Goal: Information Seeking & Learning: Learn about a topic

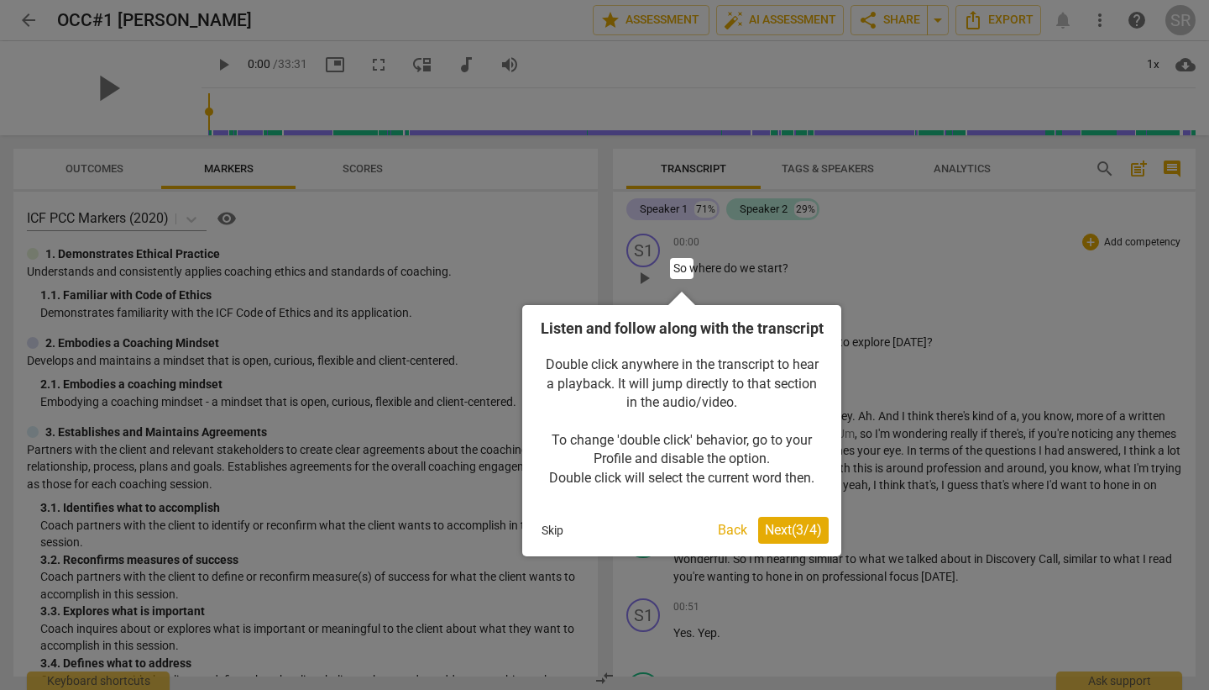
click at [794, 538] on span "Next ( 3 / 4 )" at bounding box center [793, 530] width 57 height 16
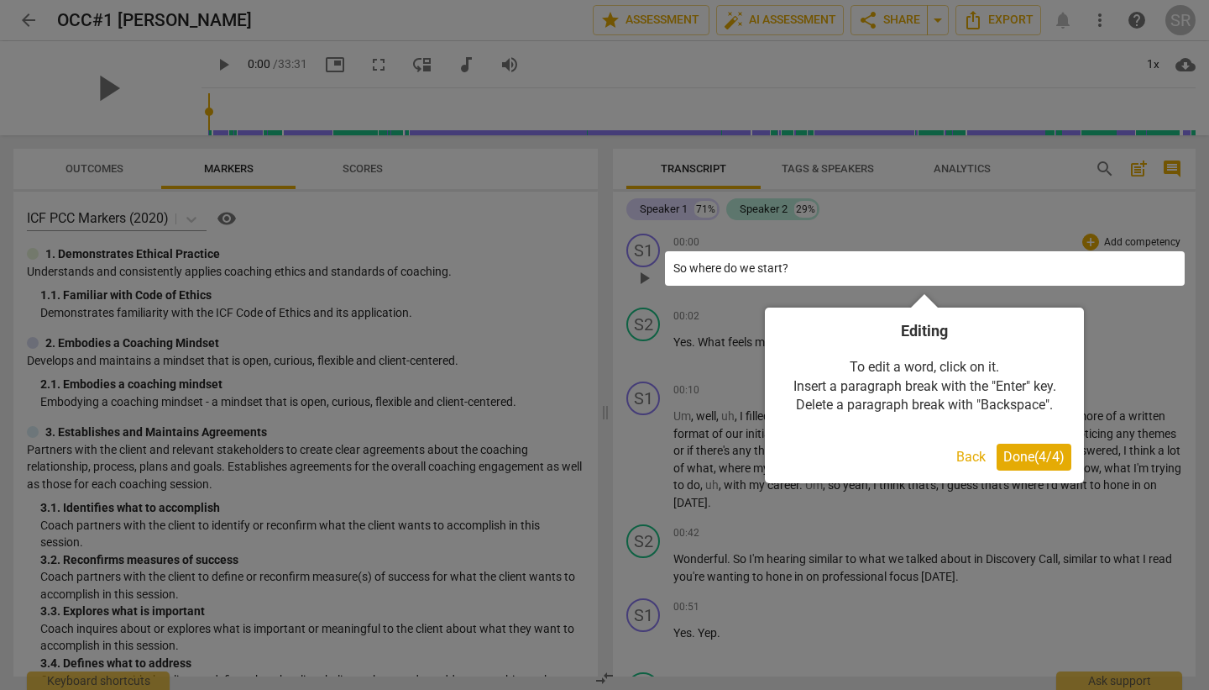
click at [1024, 464] on span "Done ( 4 / 4 )" at bounding box center [1034, 456] width 61 height 16
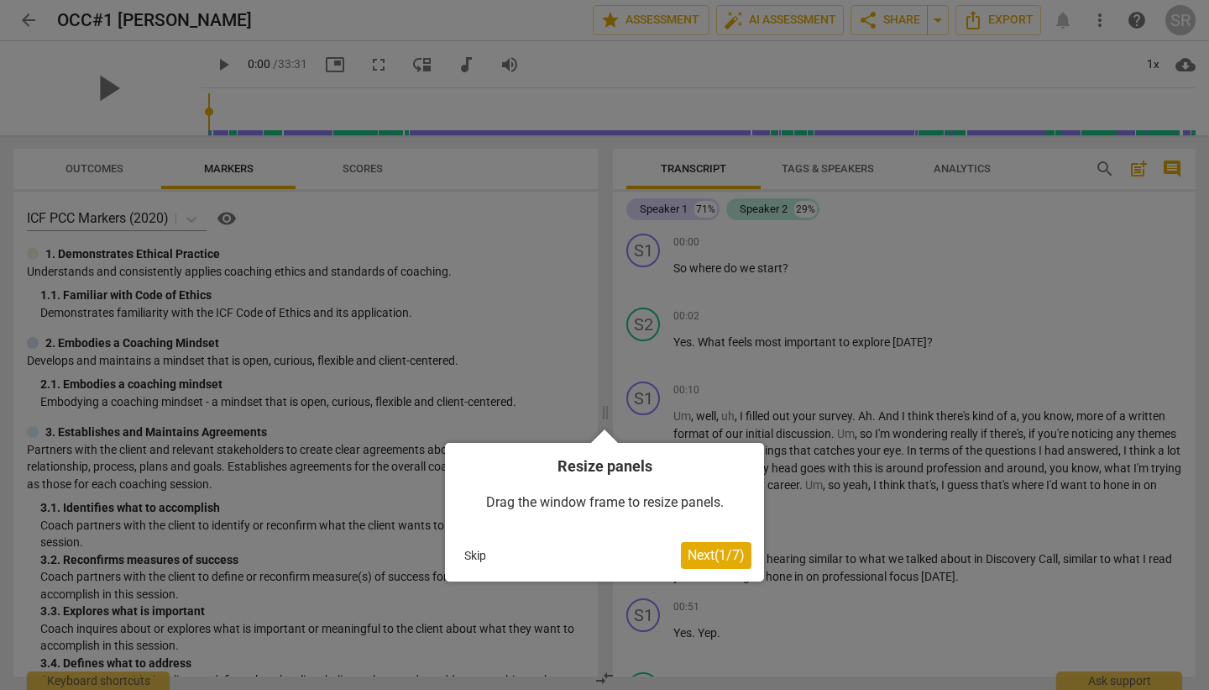
click at [721, 561] on span "Next ( 1 / 7 )" at bounding box center [716, 555] width 57 height 16
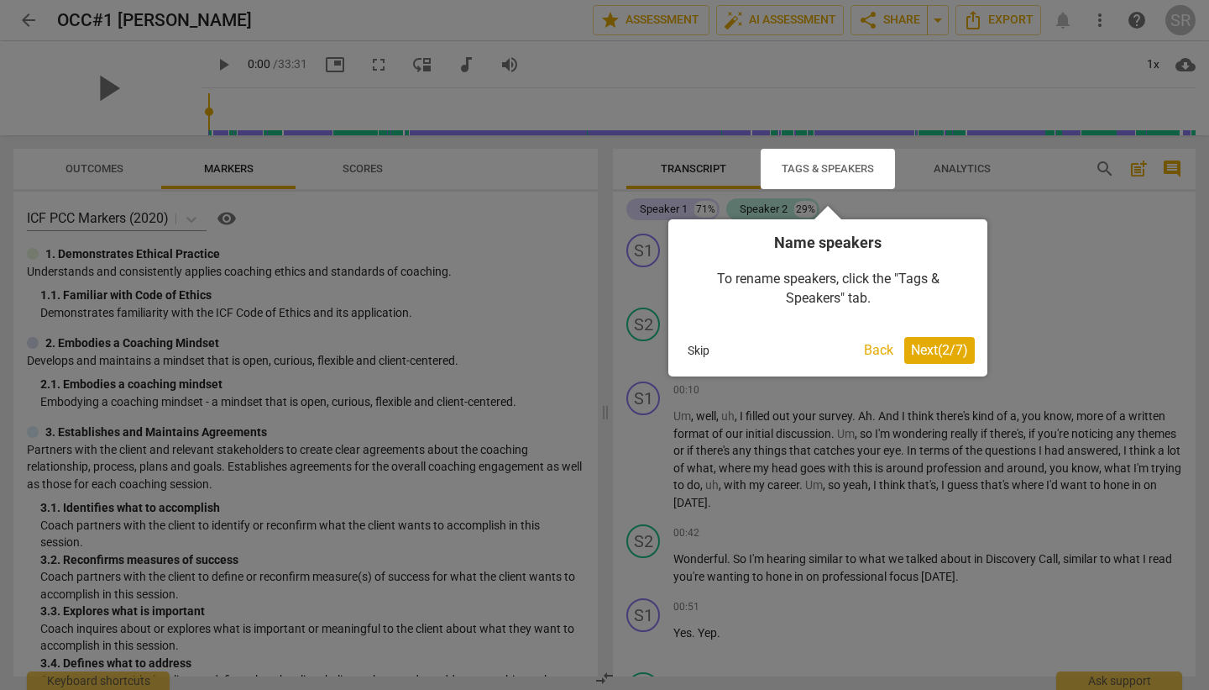
click at [930, 356] on span "Next ( 2 / 7 )" at bounding box center [939, 350] width 57 height 16
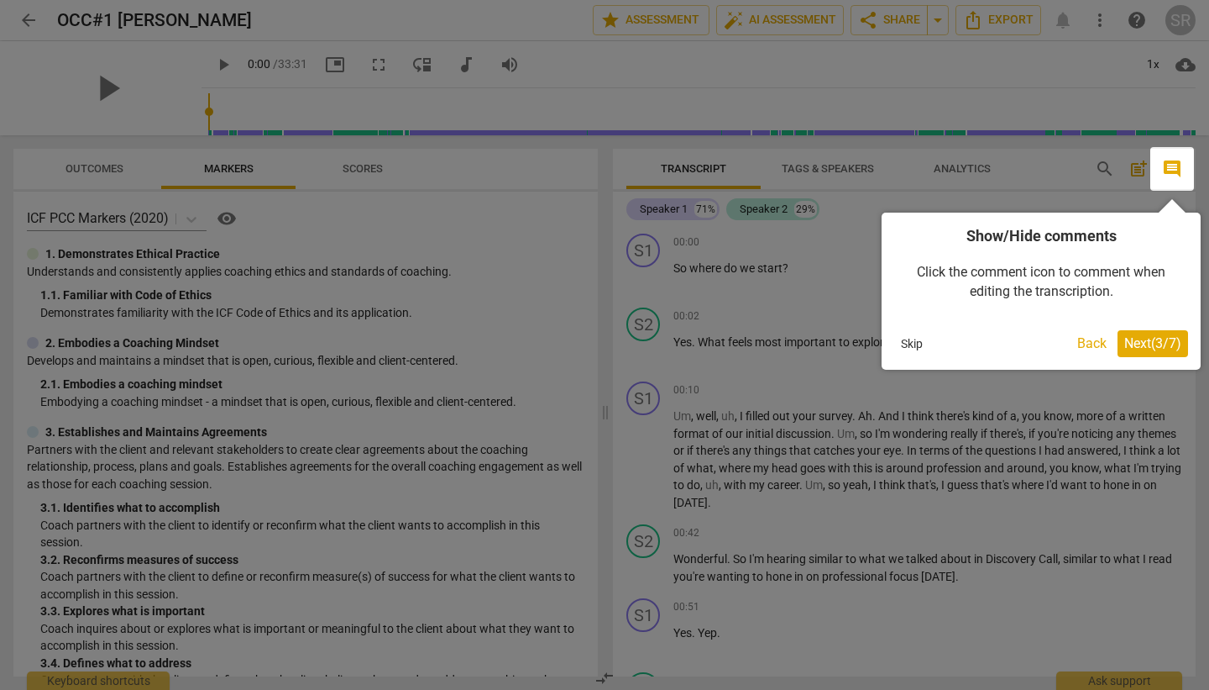
click at [1159, 347] on span "Next ( 3 / 7 )" at bounding box center [1153, 343] width 57 height 16
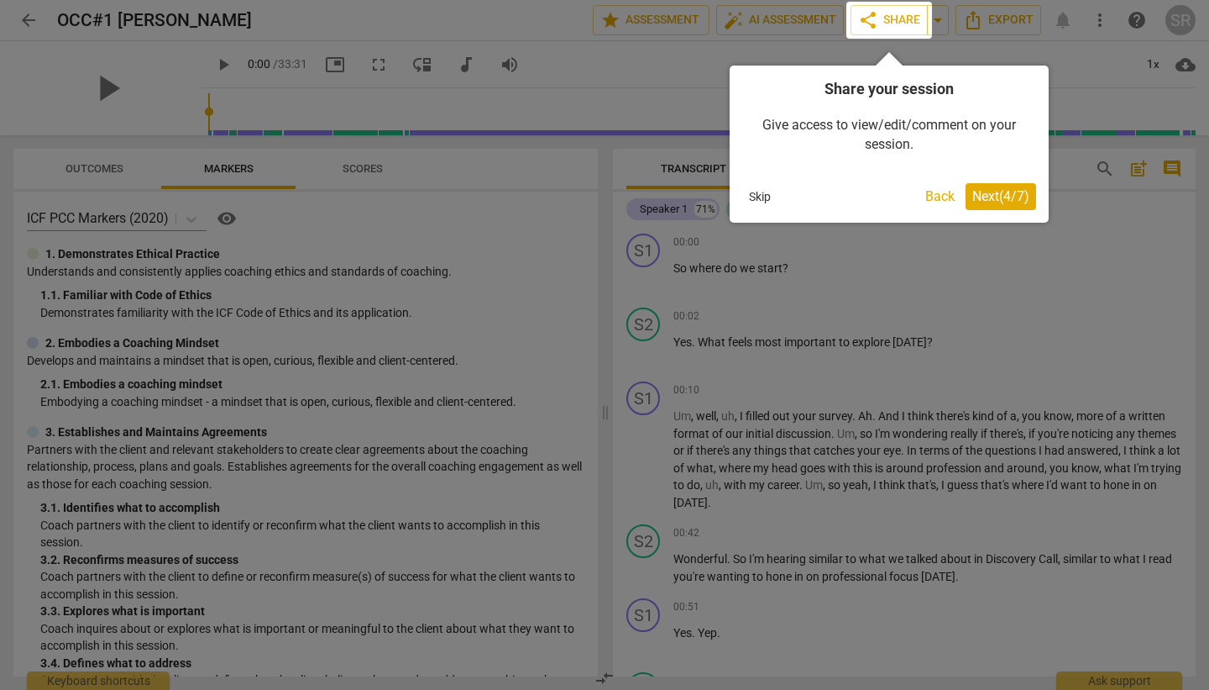
click at [983, 192] on span "Next ( 4 / 7 )" at bounding box center [1001, 196] width 57 height 16
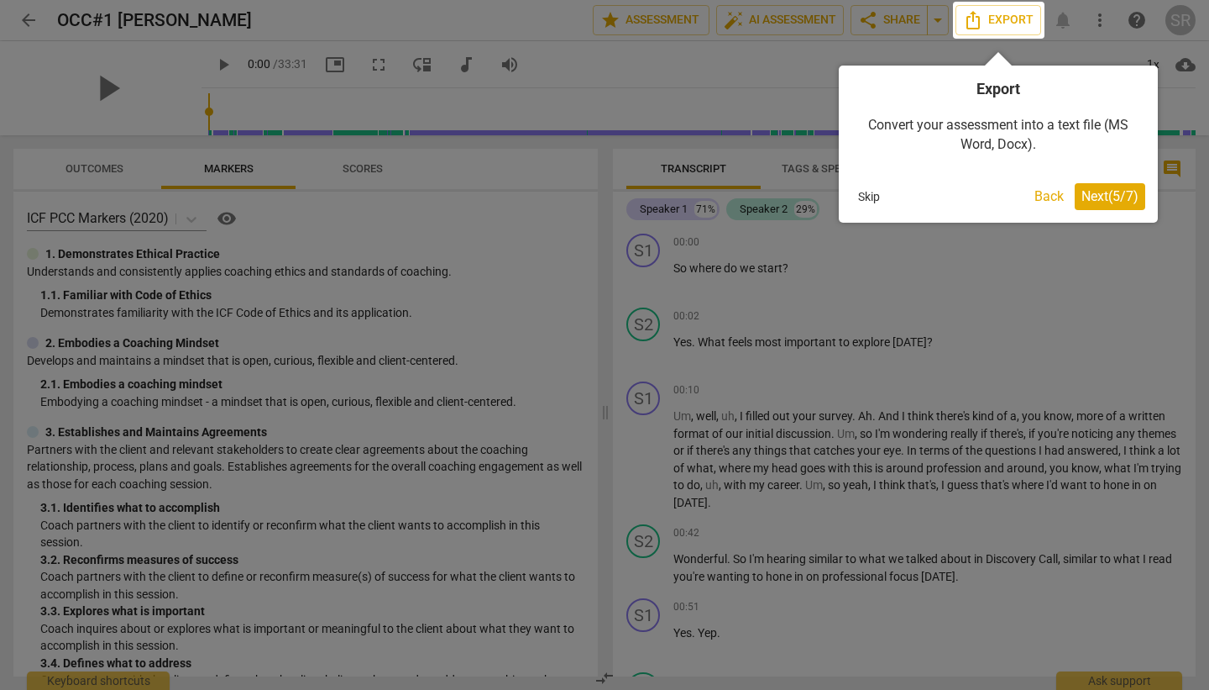
click at [1117, 200] on span "Next ( 5 / 7 )" at bounding box center [1110, 196] width 57 height 16
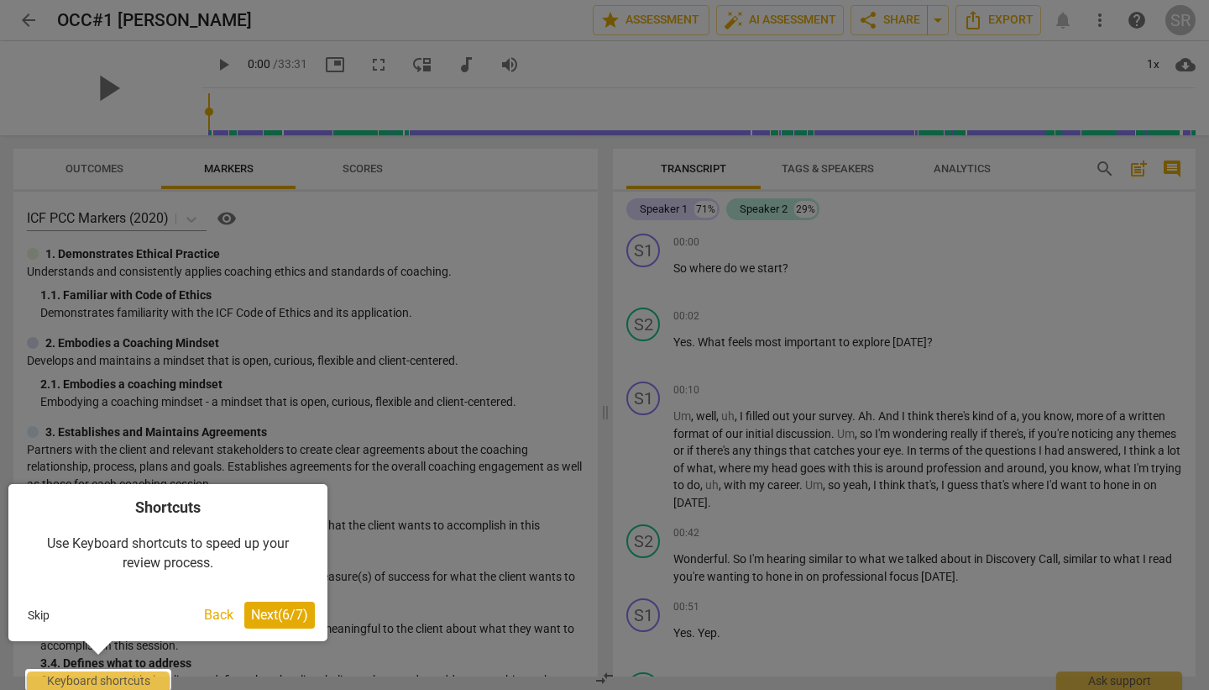
click at [276, 615] on span "Next ( 6 / 7 )" at bounding box center [279, 614] width 57 height 16
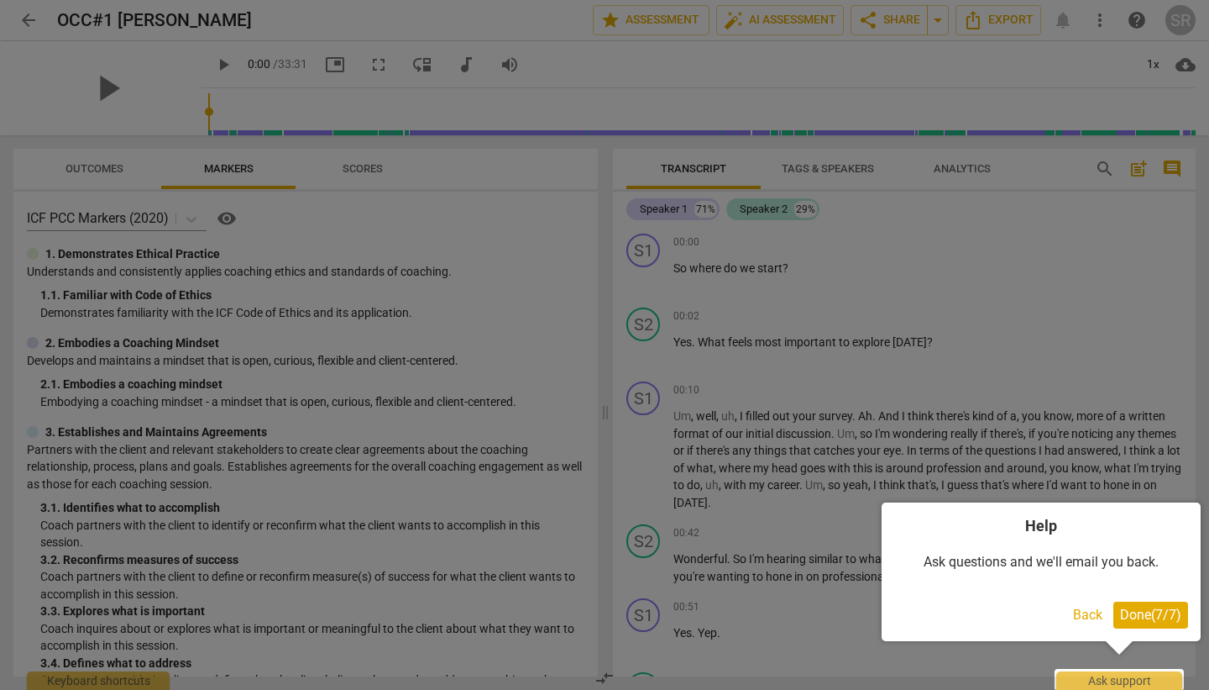
click at [1160, 614] on span "Done ( 7 / 7 )" at bounding box center [1150, 614] width 61 height 16
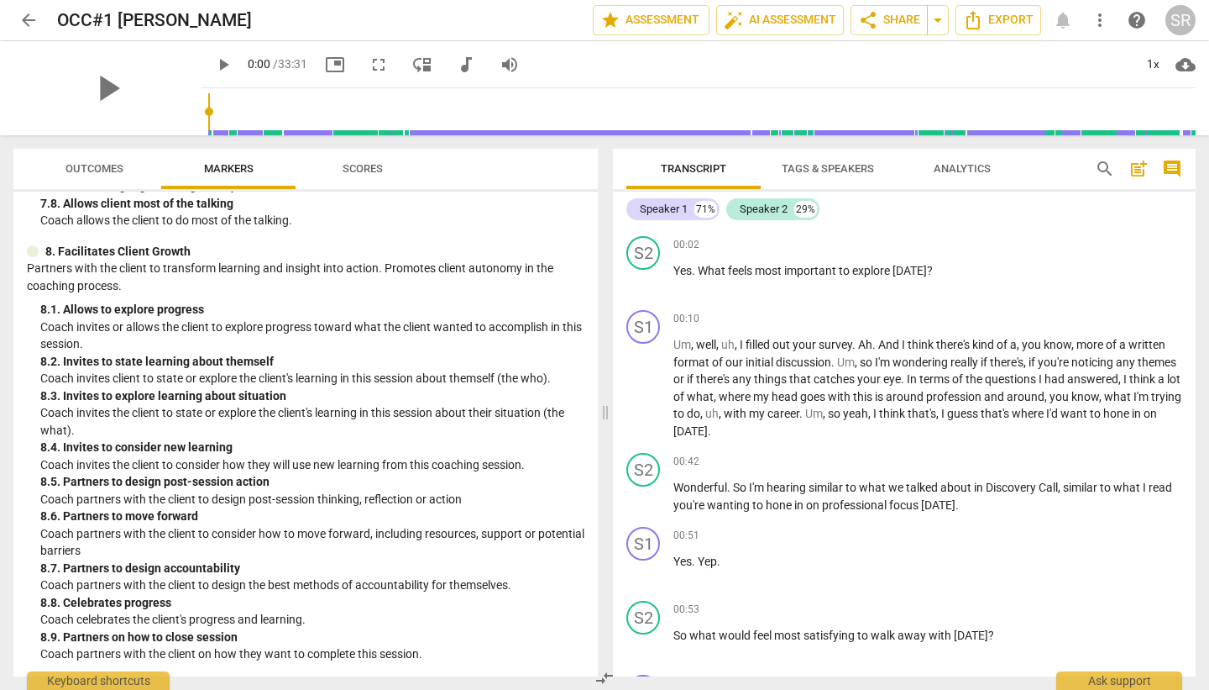
scroll to position [71, 0]
click at [98, 83] on span "play_arrow" at bounding box center [108, 88] width 44 height 44
click at [106, 90] on span "play_arrow" at bounding box center [108, 88] width 44 height 44
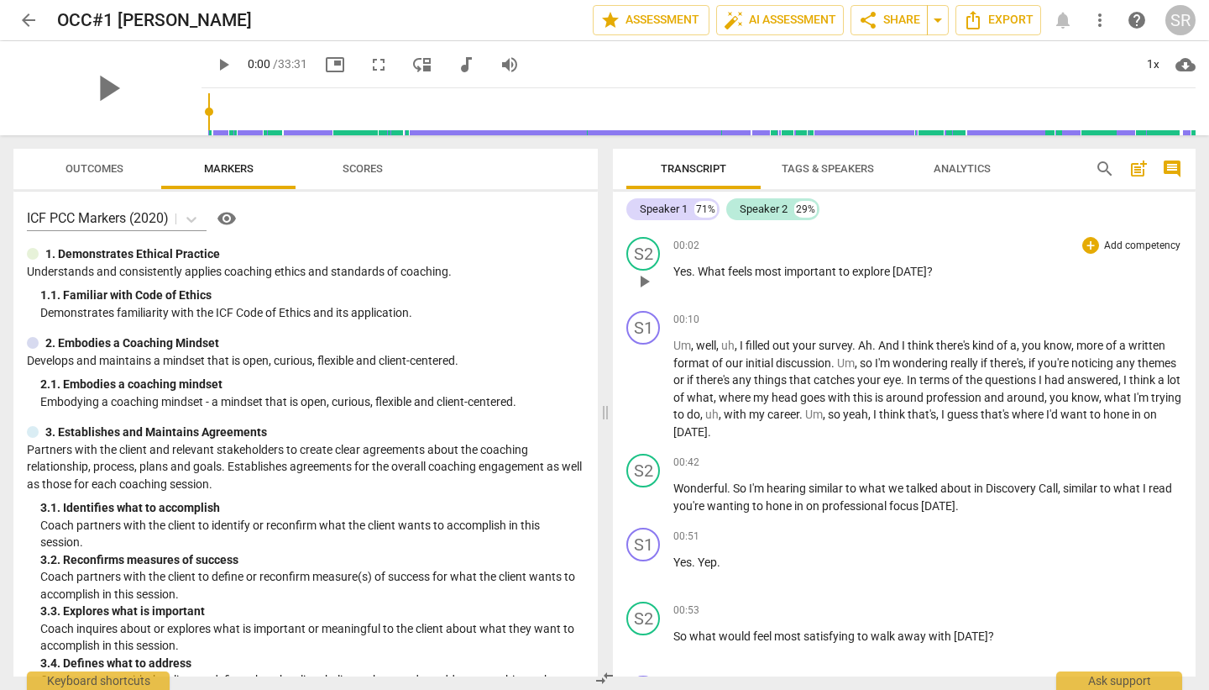
scroll to position [0, 0]
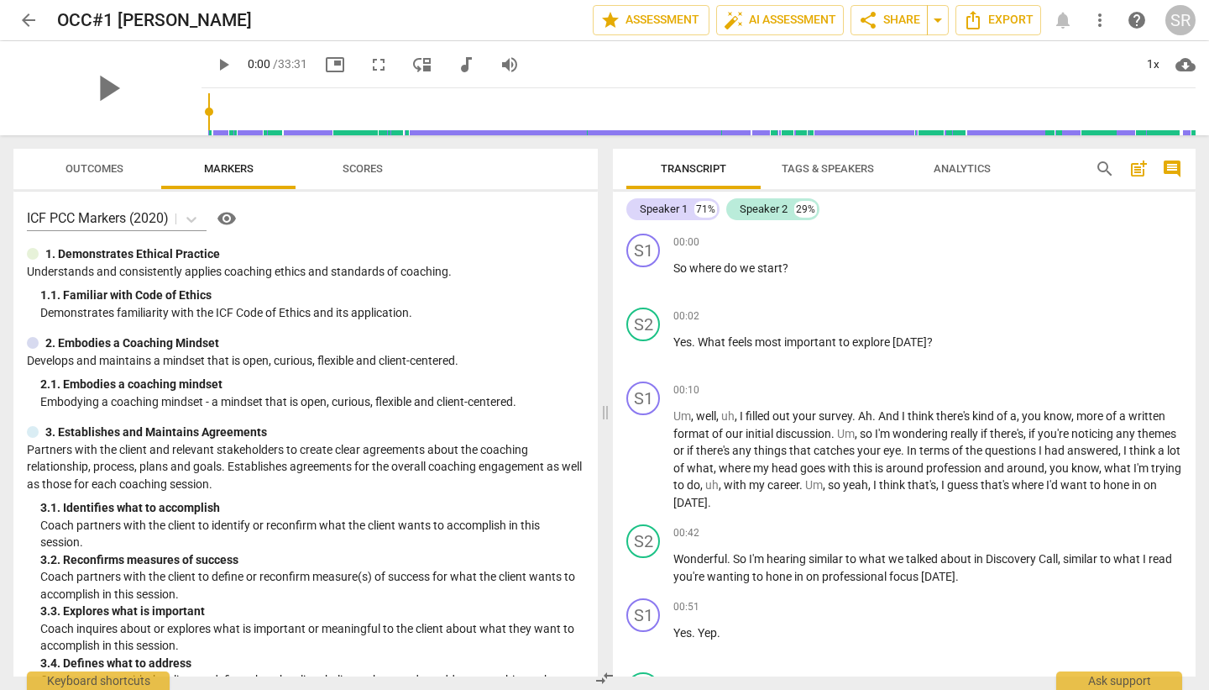
click at [220, 64] on span "play_arrow" at bounding box center [223, 65] width 20 height 20
click at [325, 117] on input "range" at bounding box center [702, 112] width 988 height 54
click at [214, 111] on input "range" at bounding box center [702, 112] width 988 height 54
type input "0"
drag, startPoint x: 214, startPoint y: 111, endPoint x: 181, endPoint y: 108, distance: 33.8
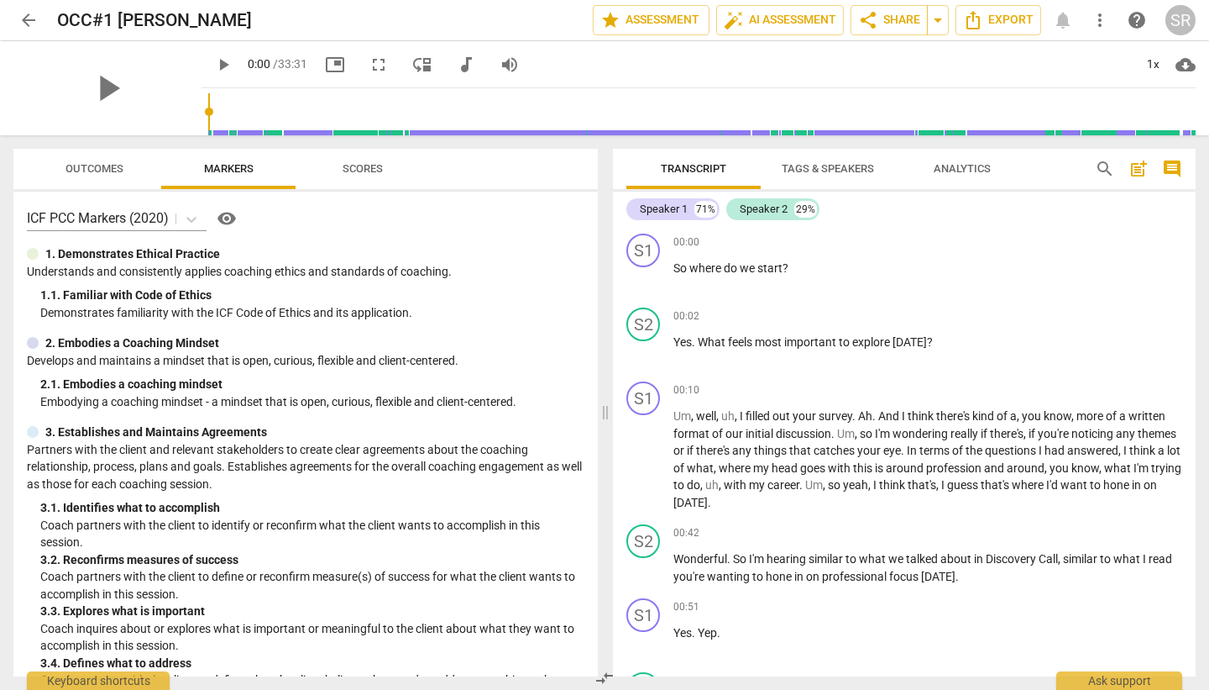
click at [181, 108] on div "play_arrow play_arrow 0:00 / 33:31 picture_in_picture fullscreen move_down audi…" at bounding box center [604, 88] width 1183 height 94
click at [226, 63] on span "play_arrow" at bounding box center [223, 65] width 20 height 20
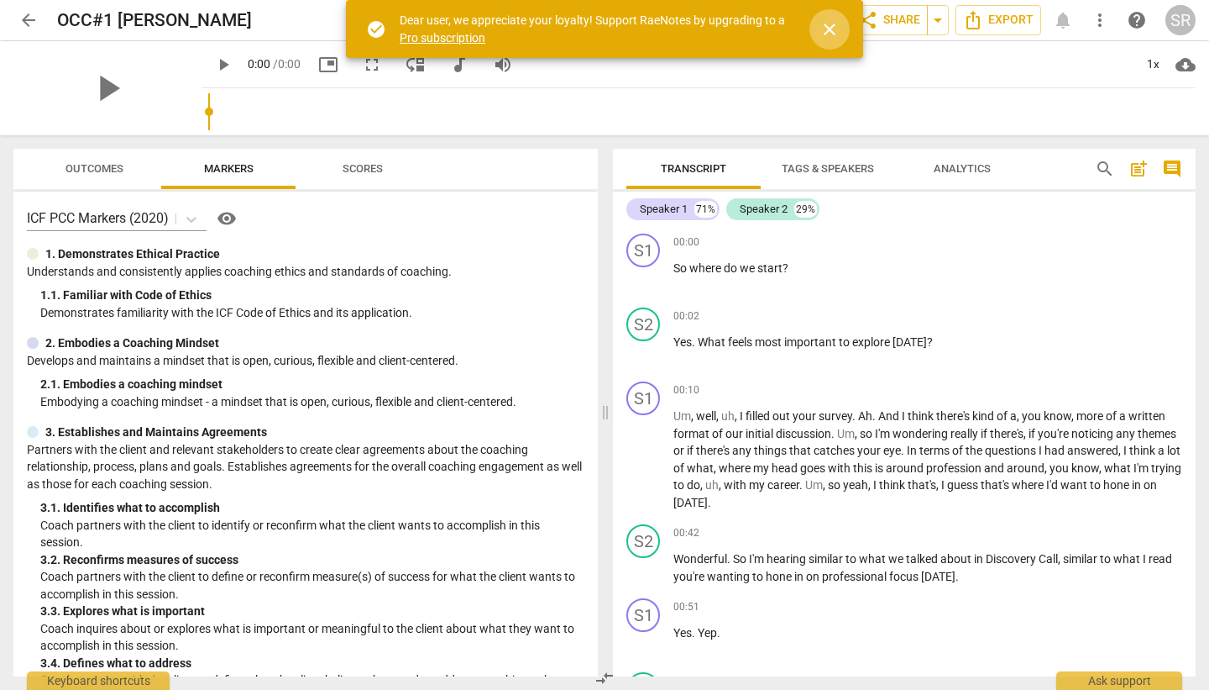
click at [826, 34] on span "close" at bounding box center [830, 29] width 20 height 20
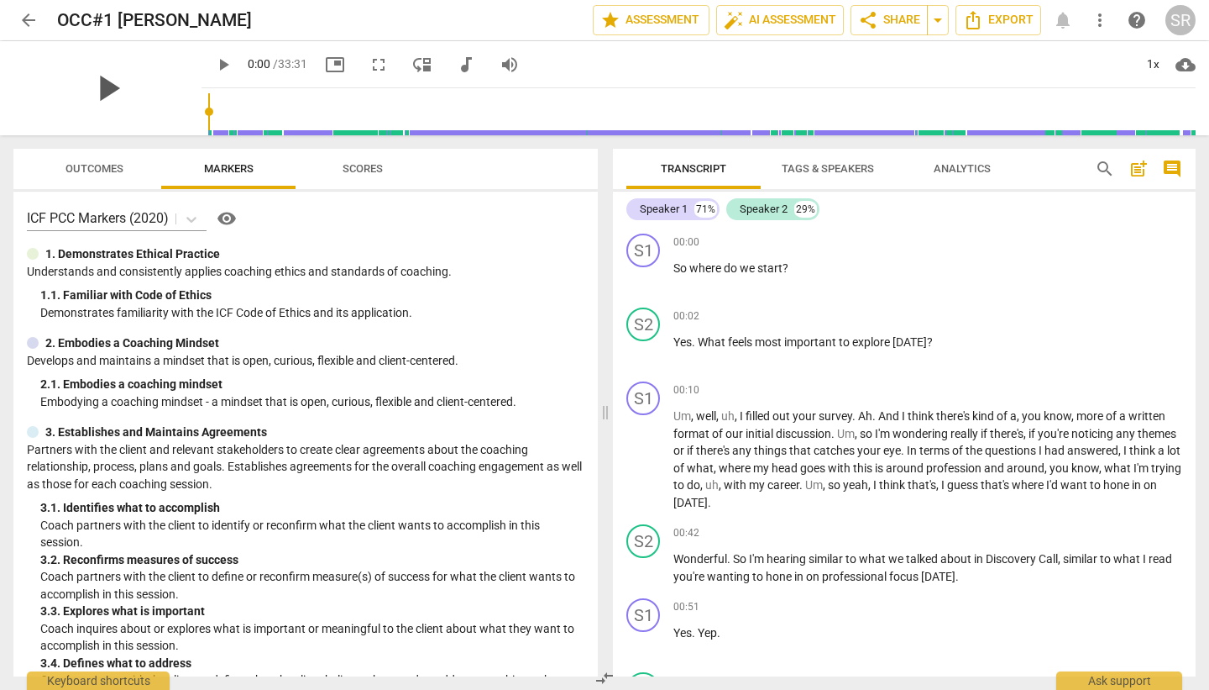
click at [105, 91] on span "play_arrow" at bounding box center [108, 88] width 44 height 44
click at [105, 91] on span "pause" at bounding box center [108, 88] width 44 height 44
type input "2"
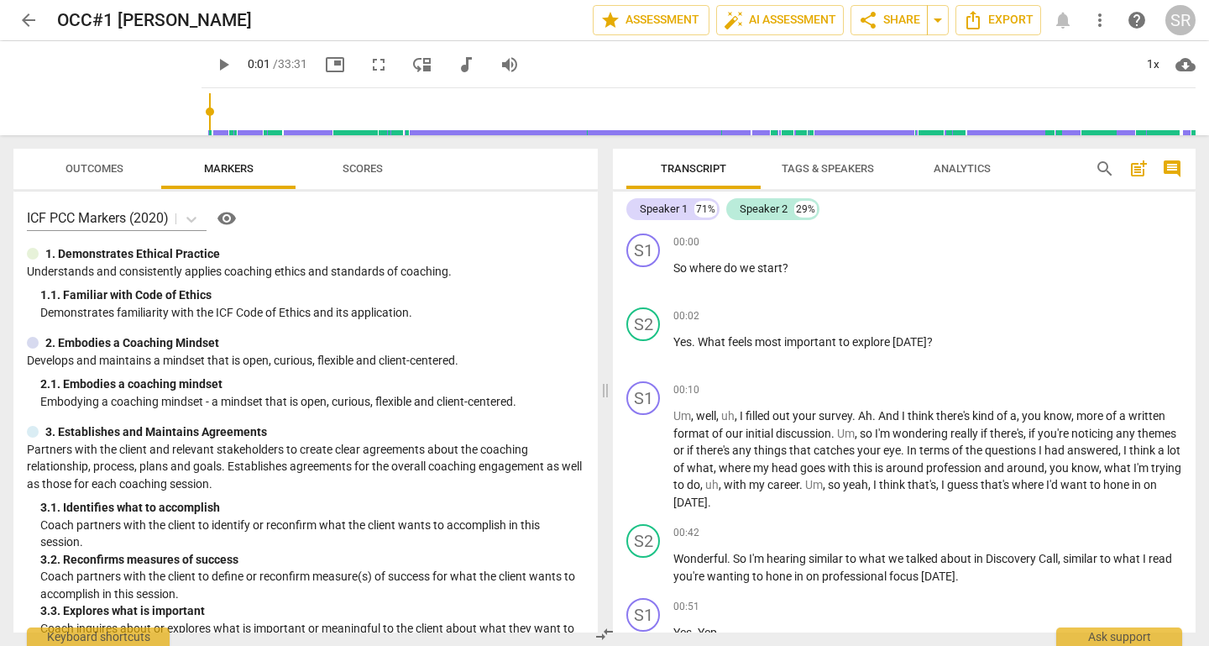
click at [436, 247] on div "1. Demonstrates Ethical Practice" at bounding box center [306, 254] width 558 height 18
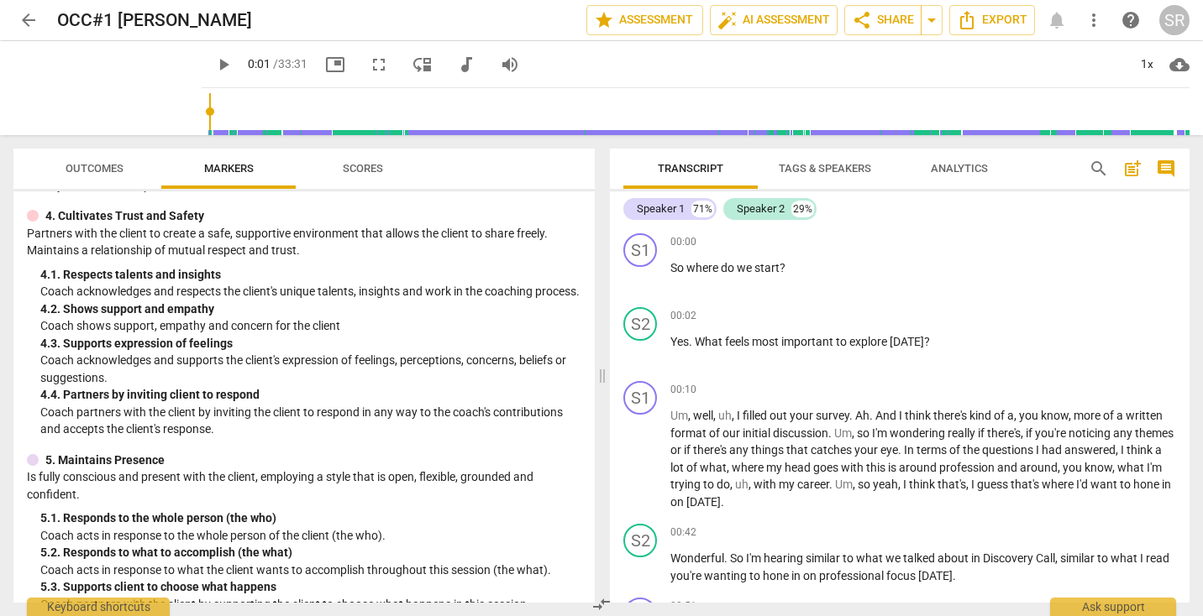
scroll to position [513, 0]
click at [231, 289] on p "Coach acknowledges and respects the client's unique talents, insights and work …" at bounding box center [310, 290] width 541 height 18
click at [230, 299] on p "Coach acknowledges and respects the client's unique talents, insights and work …" at bounding box center [310, 290] width 541 height 18
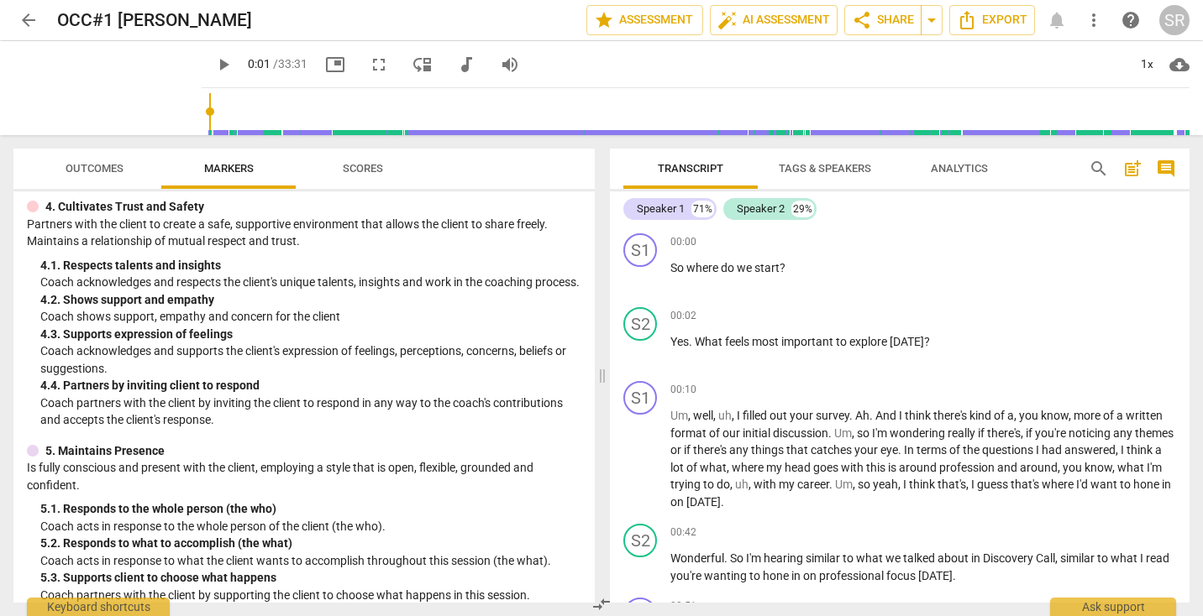
scroll to position [524, 0]
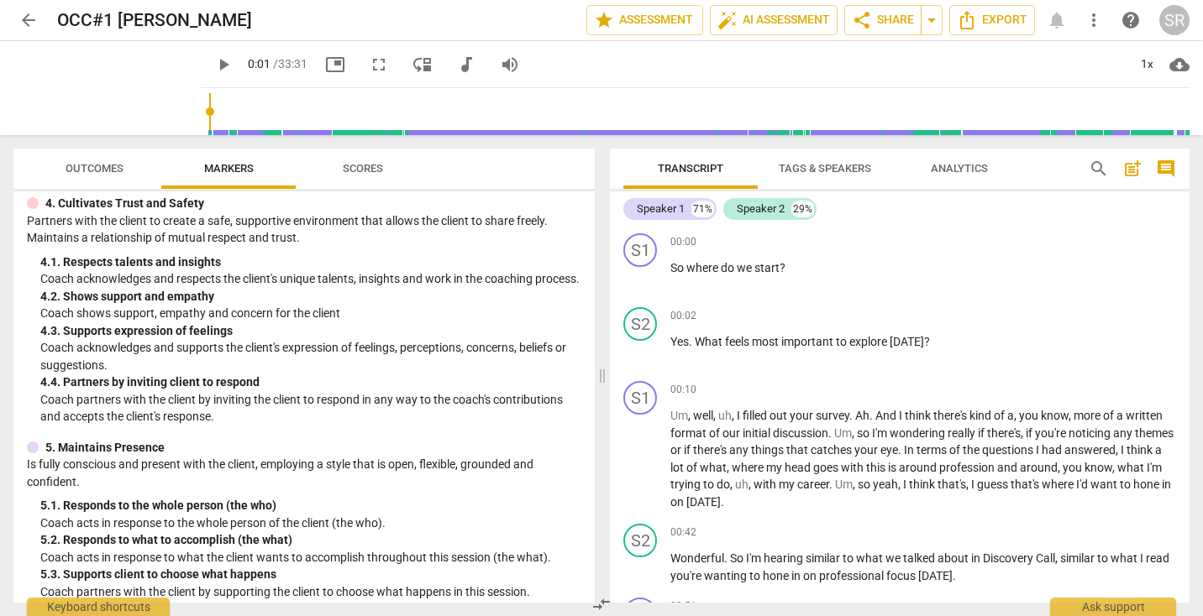
click at [231, 323] on p "Coach shows support, empathy and concern for the client" at bounding box center [310, 314] width 541 height 18
click at [225, 359] on p "Coach acknowledges and supports the client's expression of feelings, perception…" at bounding box center [310, 356] width 541 height 34
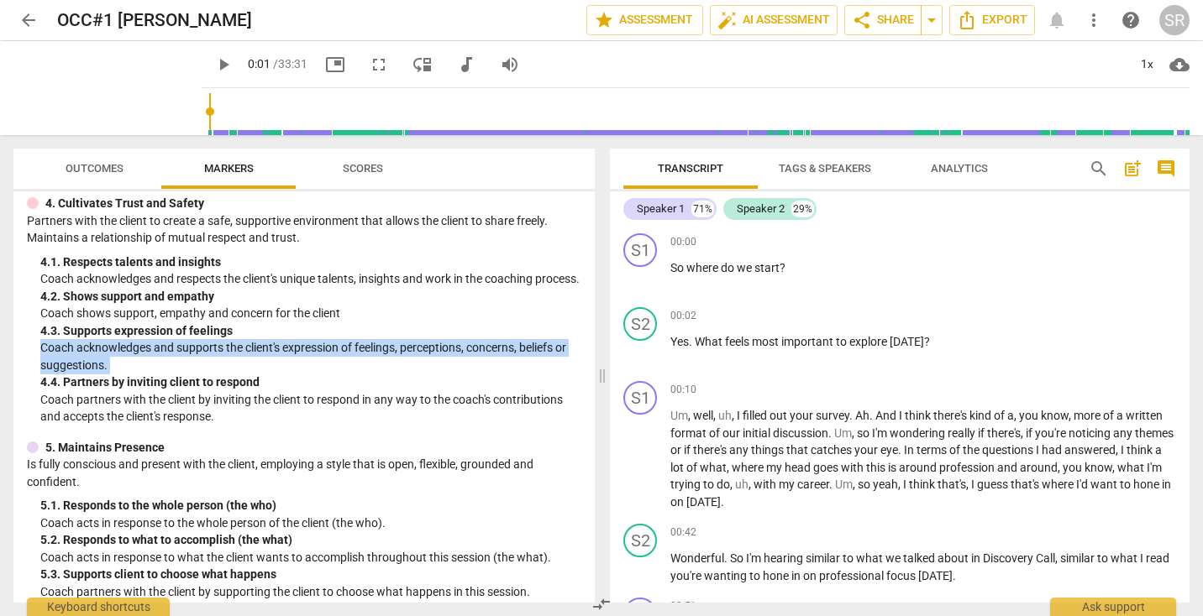
click at [225, 359] on p "Coach acknowledges and supports the client's expression of feelings, perception…" at bounding box center [310, 356] width 541 height 34
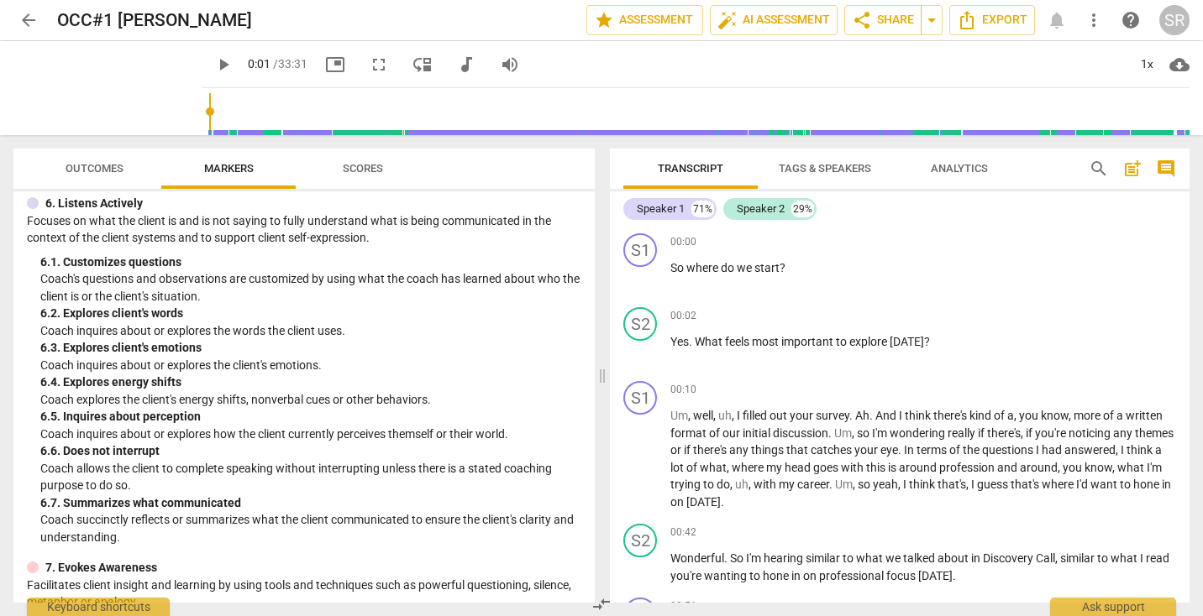
scroll to position [1023, 0]
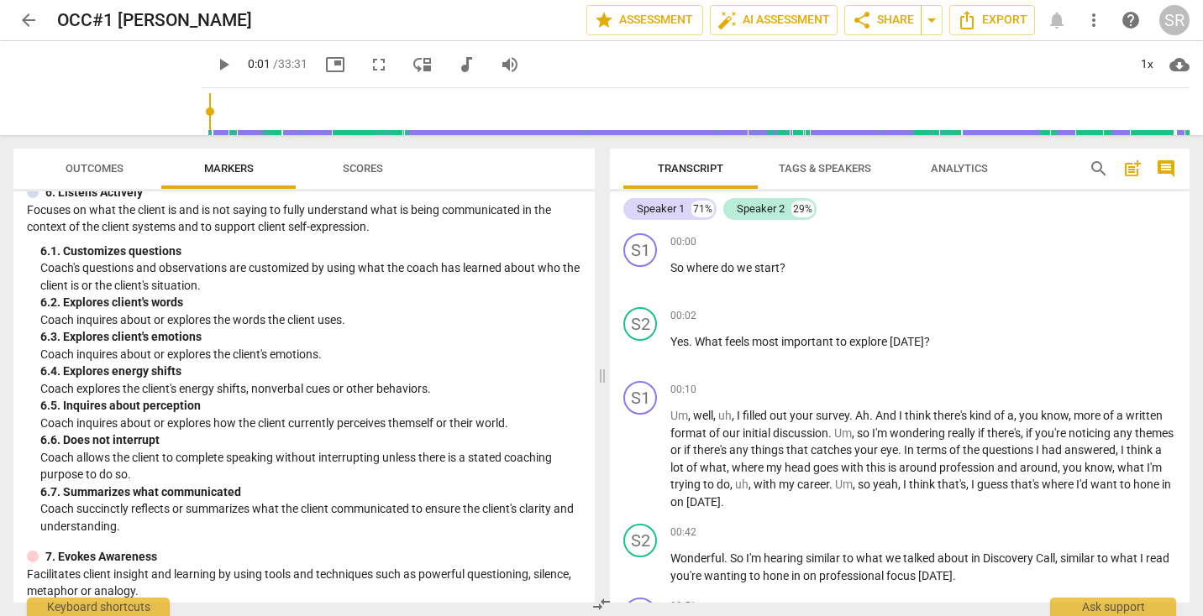
click at [312, 398] on p "Coach explores the client's energy shifts, nonverbal cues or other behaviors." at bounding box center [310, 389] width 541 height 18
click at [316, 398] on p "Coach explores the client's energy shifts, nonverbal cues or other behaviors." at bounding box center [310, 389] width 541 height 18
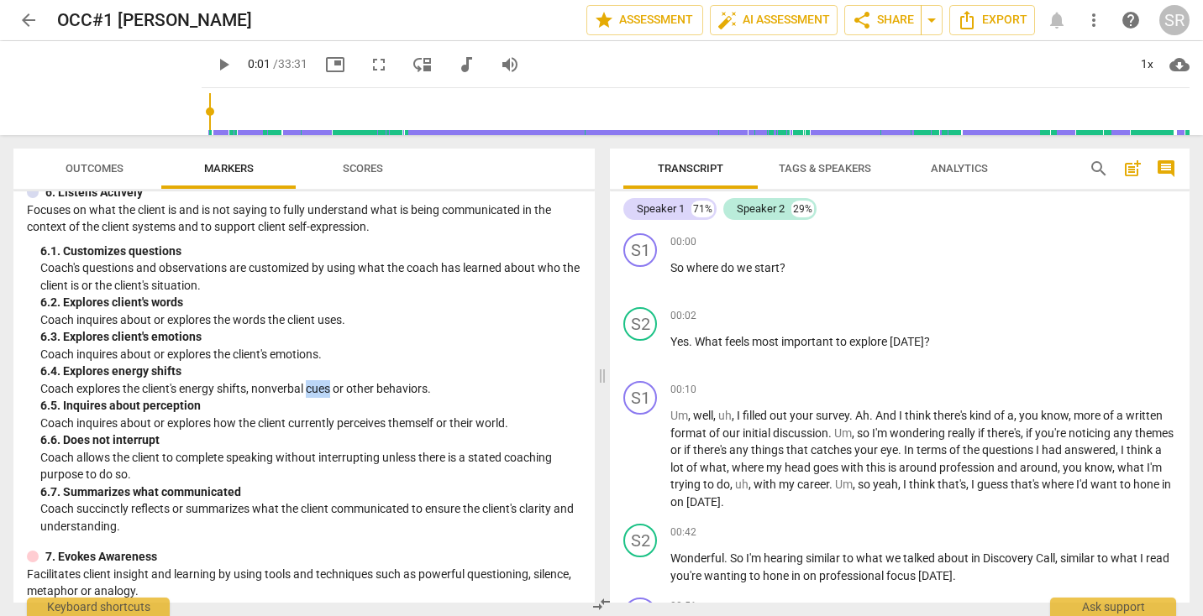
click at [316, 398] on p "Coach explores the client's energy shifts, nonverbal cues or other behaviors." at bounding box center [310, 389] width 541 height 18
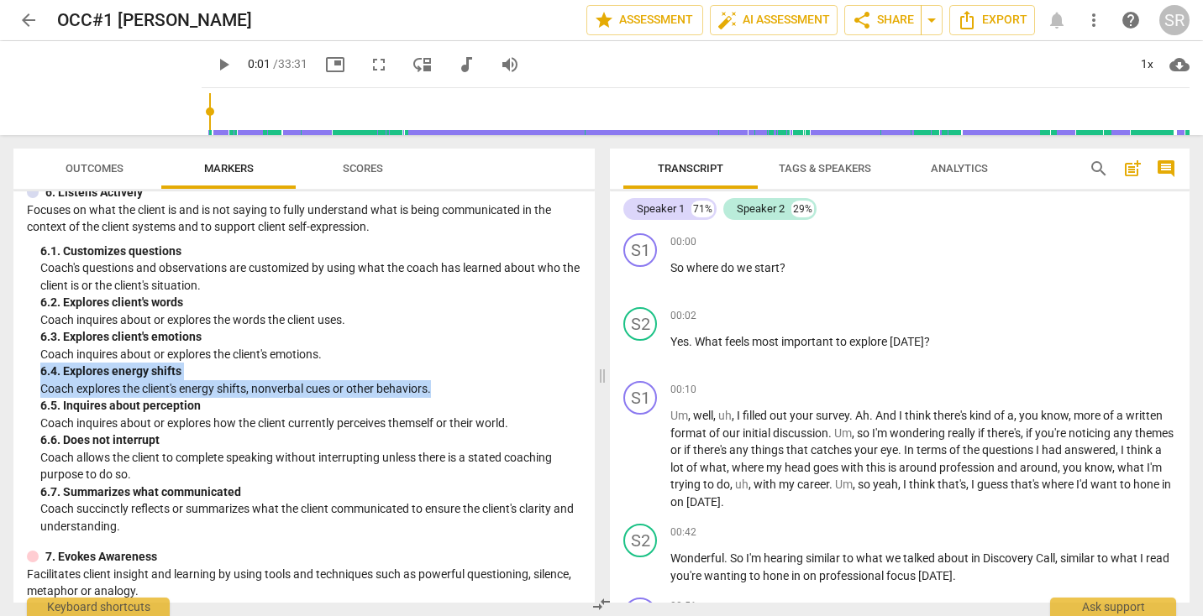
drag, startPoint x: 439, startPoint y: 407, endPoint x: 34, endPoint y: 390, distance: 405.2
click at [34, 390] on div "6. Listens Actively Focuses on what the client is and is not saying to fully un…" at bounding box center [304, 359] width 554 height 351
click at [70, 397] on p "Coach explores the client's energy shifts, nonverbal cues or other behaviors." at bounding box center [310, 389] width 541 height 18
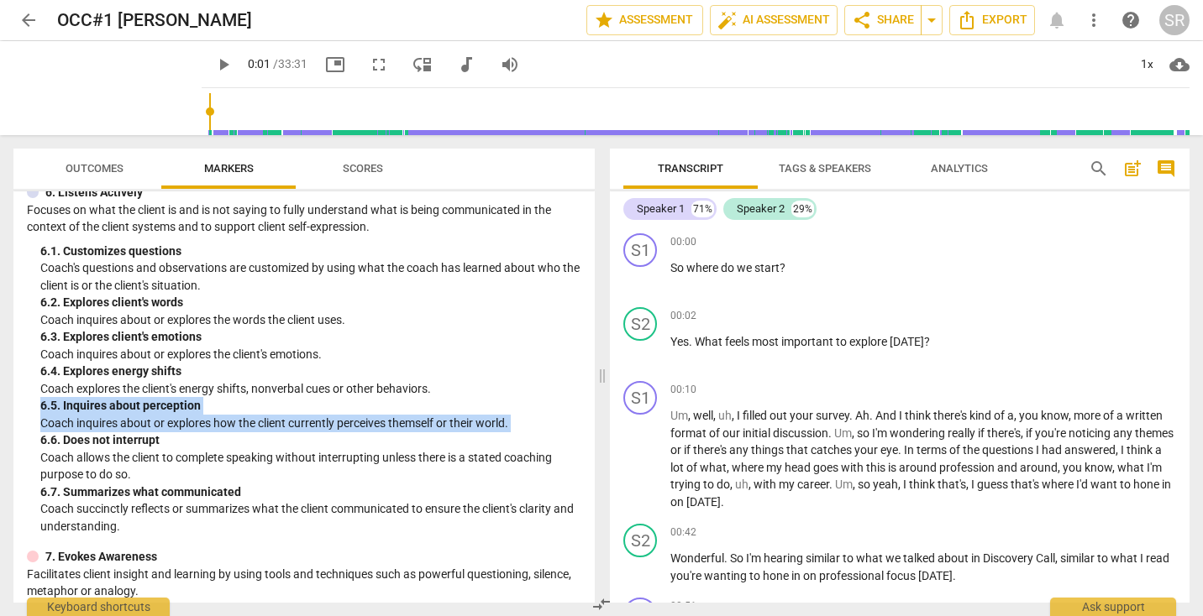
drag, startPoint x: 39, startPoint y: 423, endPoint x: 39, endPoint y: 462, distance: 38.6
click at [39, 462] on div "6. Listens Actively Focuses on what the client is and is not saying to fully un…" at bounding box center [304, 359] width 554 height 351
click at [68, 433] on p "Coach inquires about or explores how the client currently perceives themself or…" at bounding box center [310, 424] width 541 height 18
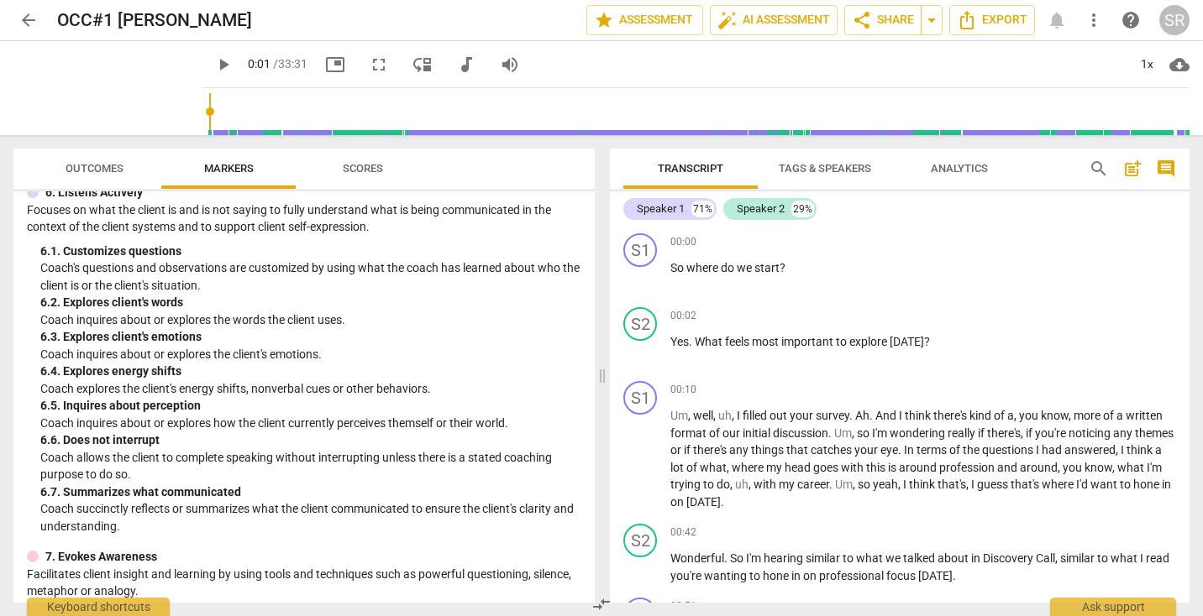
click at [68, 415] on div "6. 5. Inquires about perception" at bounding box center [310, 406] width 541 height 18
click at [71, 433] on p "Coach inquires about or explores how the client currently perceives themself or…" at bounding box center [310, 424] width 541 height 18
drag, startPoint x: 74, startPoint y: 462, endPoint x: 149, endPoint y: 464, distance: 74.8
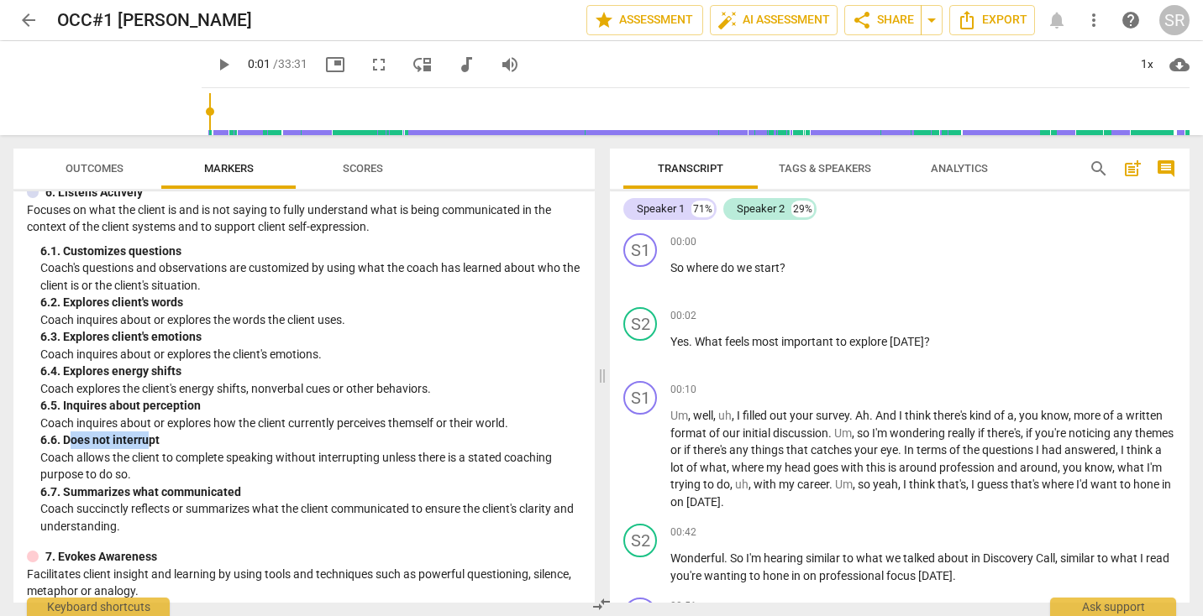
click at [149, 449] on div "6. 6. Does not interrupt" at bounding box center [310, 441] width 541 height 18
click at [149, 476] on p "Coach allows the client to complete speaking without interrupting unless there …" at bounding box center [310, 466] width 541 height 34
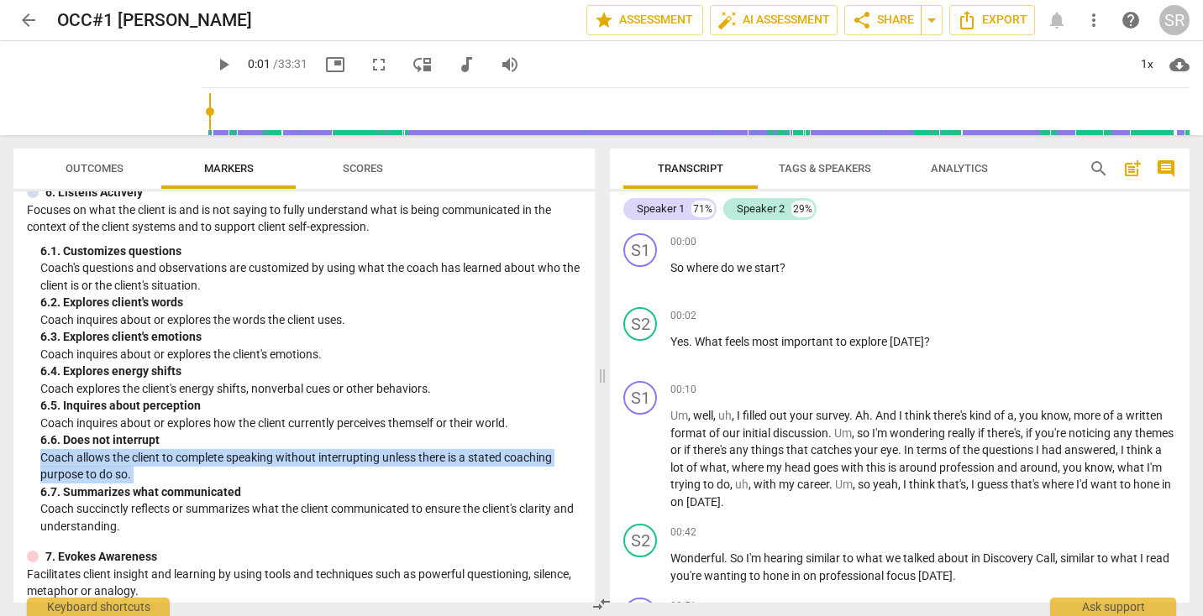
click at [149, 476] on p "Coach allows the client to complete speaking without interrupting unless there …" at bounding box center [310, 466] width 541 height 34
click at [153, 484] on p "Coach allows the client to complete speaking without interrupting unless there …" at bounding box center [310, 466] width 541 height 34
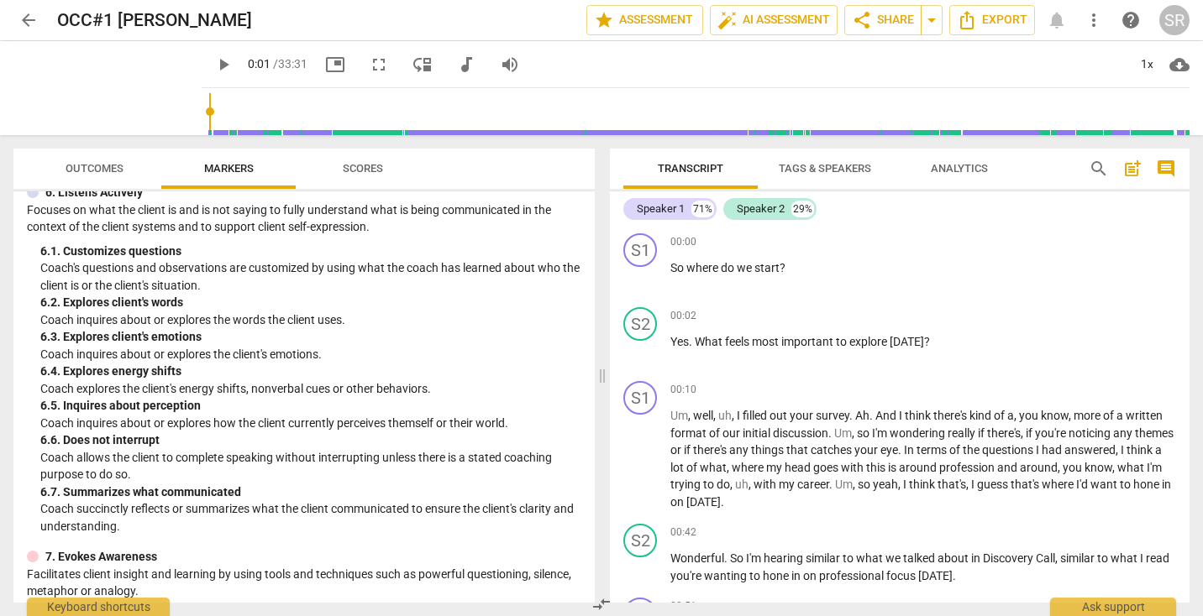
click at [137, 480] on p "Coach allows the client to complete speaking without interrupting unless there …" at bounding box center [310, 466] width 541 height 34
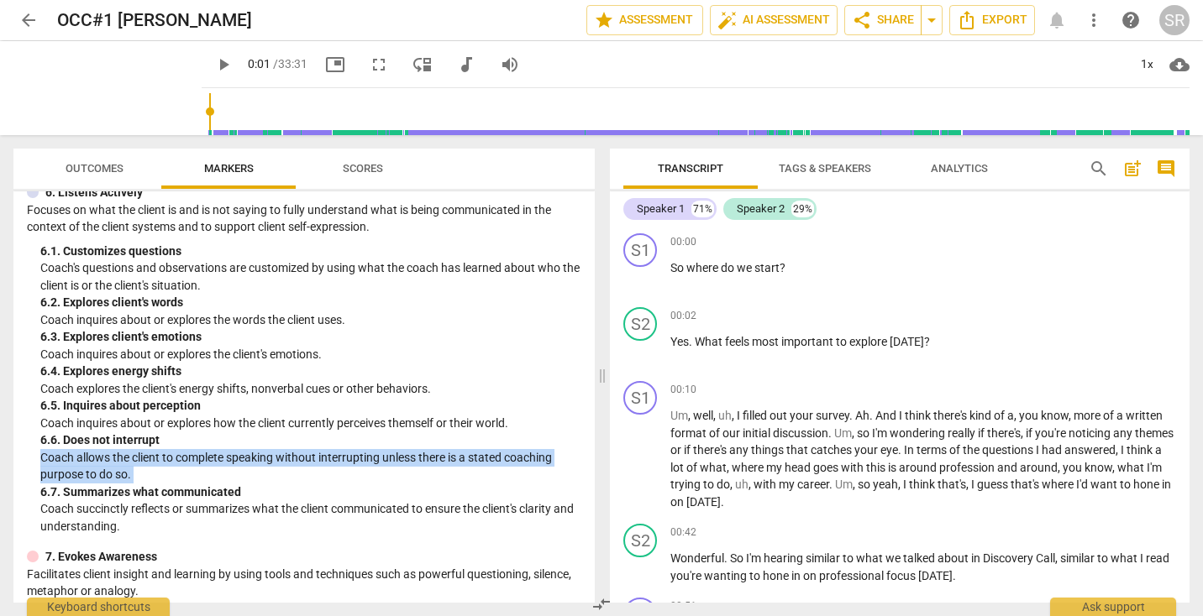
click at [137, 480] on p "Coach allows the client to complete speaking without interrupting unless there …" at bounding box center [310, 466] width 541 height 34
drag, startPoint x: 43, startPoint y: 475, endPoint x: 151, endPoint y: 485, distance: 108.7
click at [151, 484] on p "Coach allows the client to complete speaking without interrupting unless there …" at bounding box center [310, 466] width 541 height 34
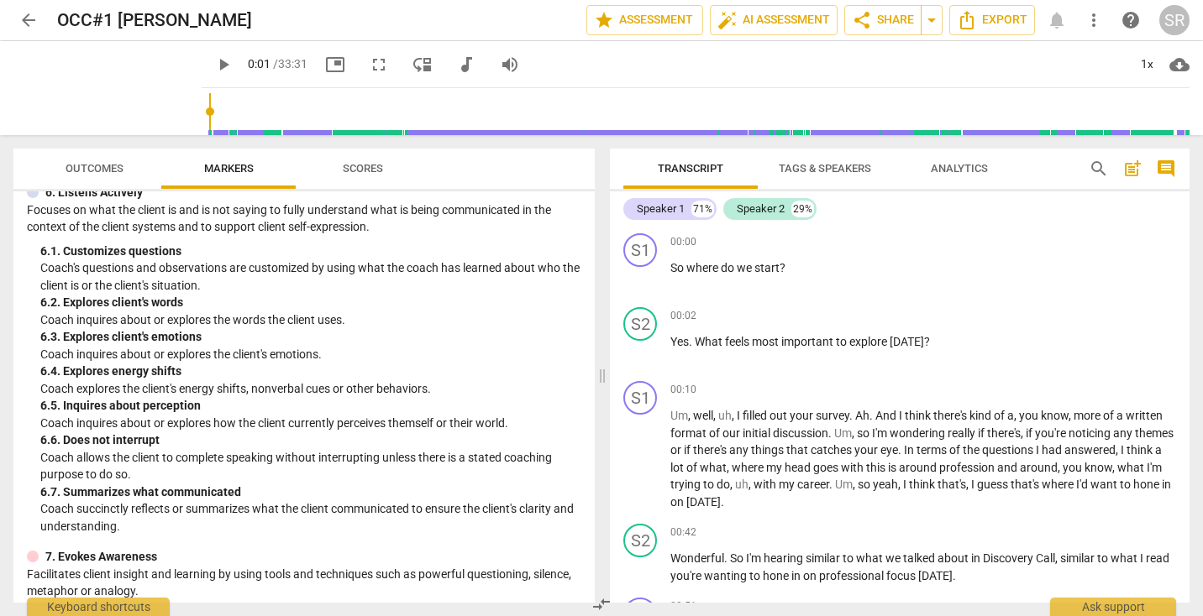
click at [93, 501] on div "6. 7. Summarizes what communicated" at bounding box center [310, 493] width 541 height 18
click at [111, 532] on p "Coach succinctly reflects or summarizes what the client communicated to ensure …" at bounding box center [310, 518] width 541 height 34
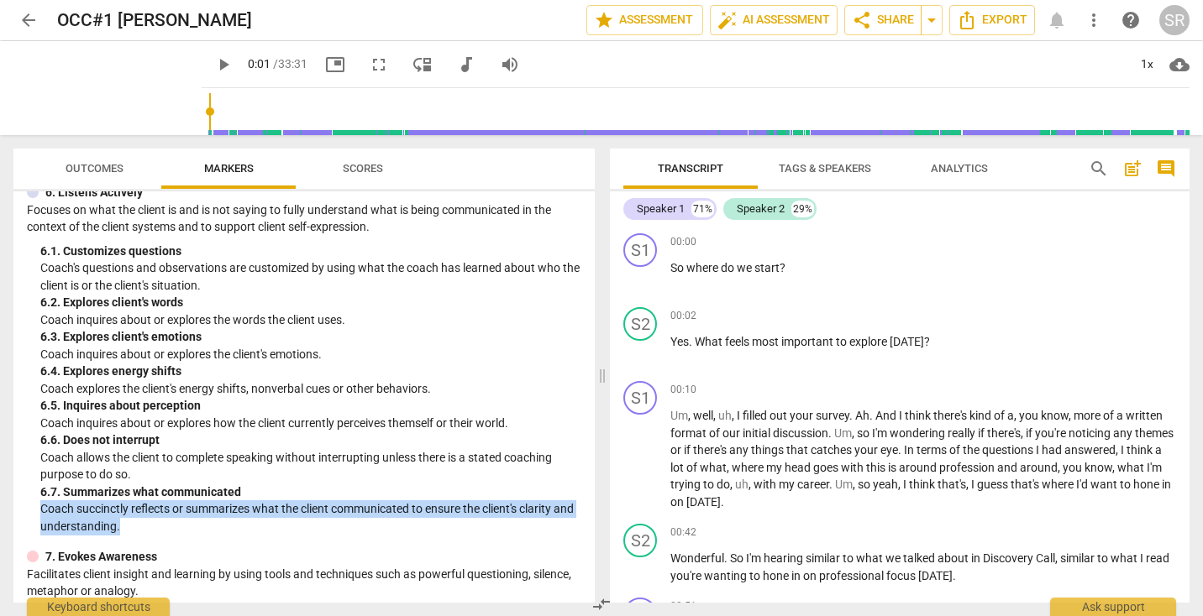
click at [111, 532] on p "Coach succinctly reflects or summarizes what the client communicated to ensure …" at bounding box center [310, 518] width 541 height 34
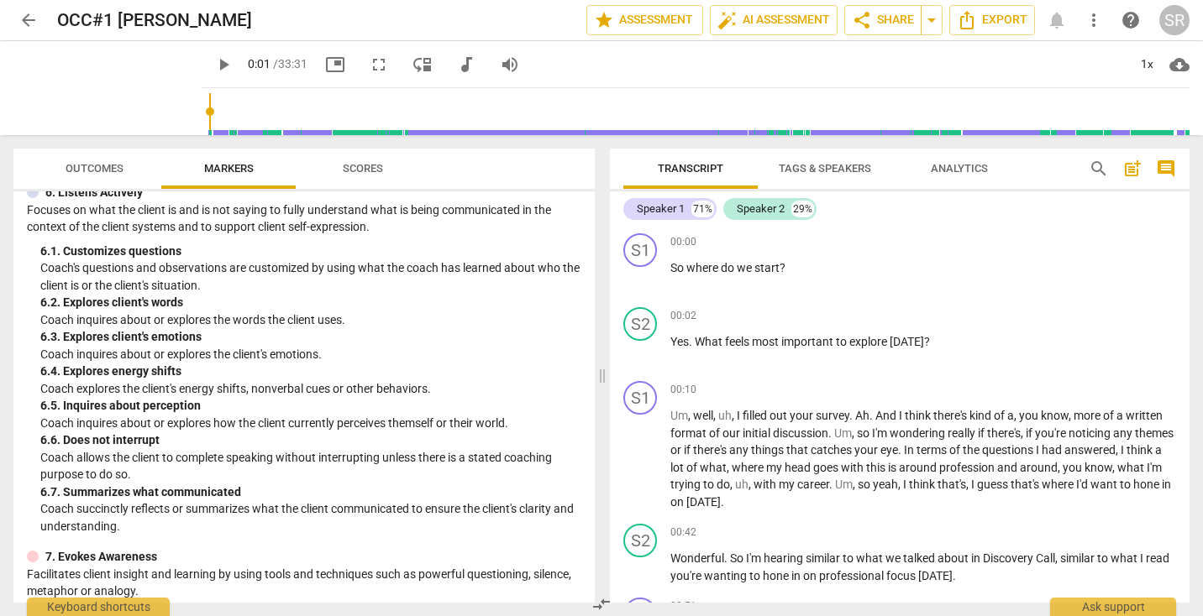
click at [114, 501] on div "6. 7. Summarizes what communicated" at bounding box center [310, 493] width 541 height 18
click at [135, 532] on p "Coach succinctly reflects or summarizes what the client communicated to ensure …" at bounding box center [310, 518] width 541 height 34
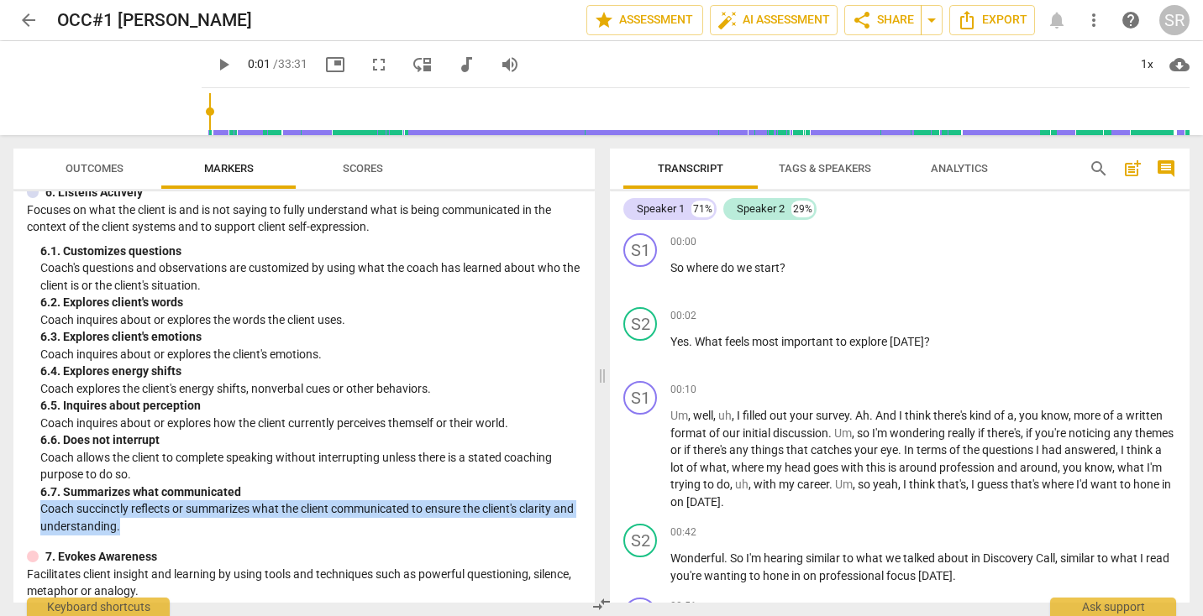
click at [135, 532] on p "Coach succinctly reflects or summarizes what the client communicated to ensure …" at bounding box center [310, 518] width 541 height 34
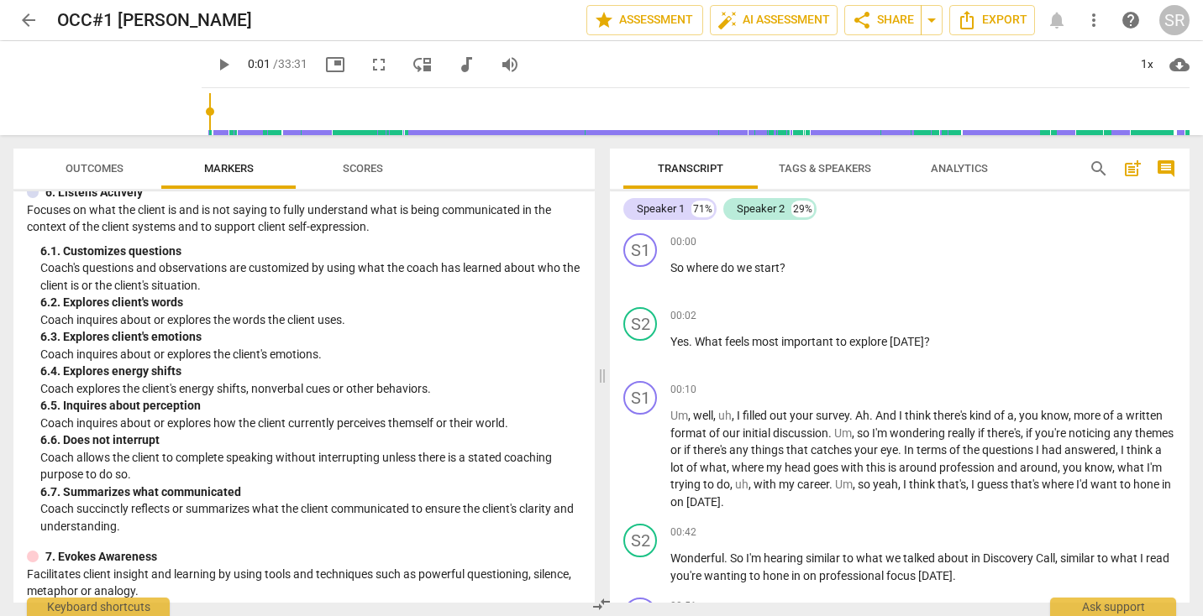
click at [98, 501] on div "6. 7. Summarizes what communicated" at bounding box center [310, 493] width 541 height 18
click at [99, 530] on p "Coach succinctly reflects or summarizes what the client communicated to ensure …" at bounding box center [310, 518] width 541 height 34
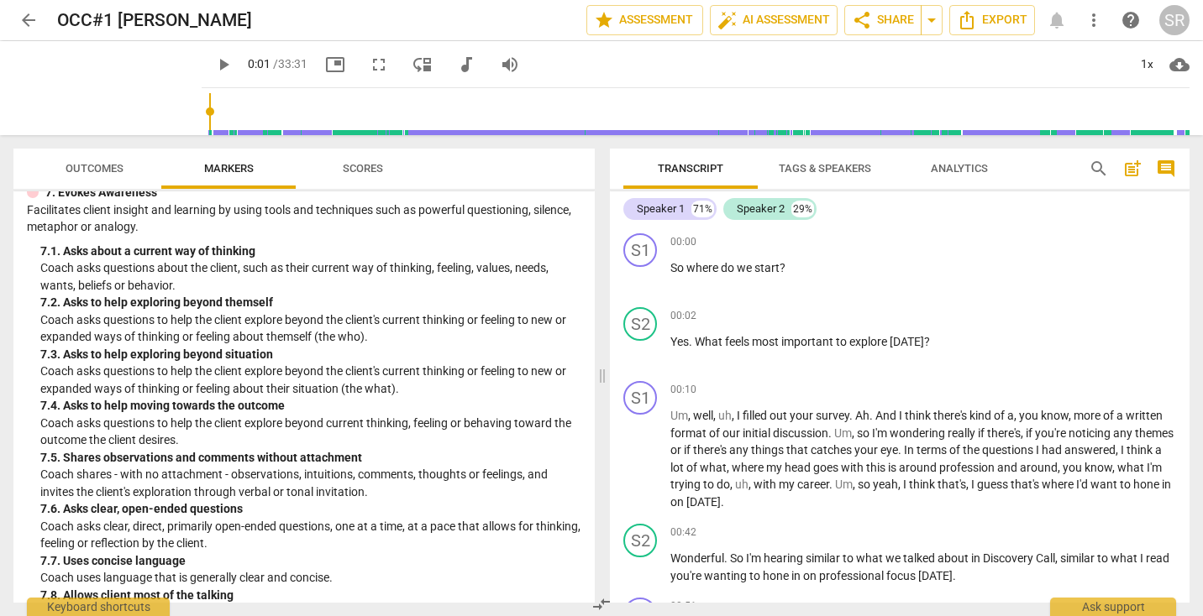
scroll to position [1392, 0]
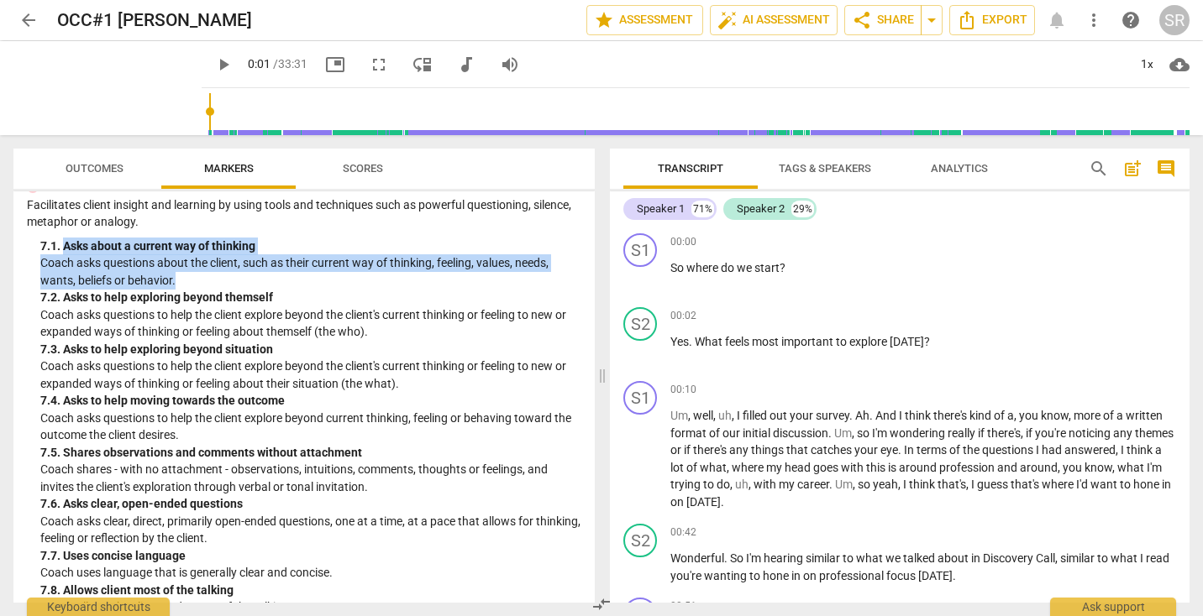
drag, startPoint x: 65, startPoint y: 265, endPoint x: 190, endPoint y: 291, distance: 128.0
click at [190, 290] on div "7. 1. Asks about a current way of thinking Coach asks questions about the clien…" at bounding box center [310, 264] width 541 height 52
click at [199, 289] on p "Coach asks questions about the client, such as their current way of thinking, f…" at bounding box center [310, 271] width 541 height 34
drag, startPoint x: 188, startPoint y: 300, endPoint x: 69, endPoint y: 250, distance: 129.1
click at [67, 250] on div "7. Evokes Awareness Facilitates client insight and learning by using tools and …" at bounding box center [304, 398] width 554 height 438
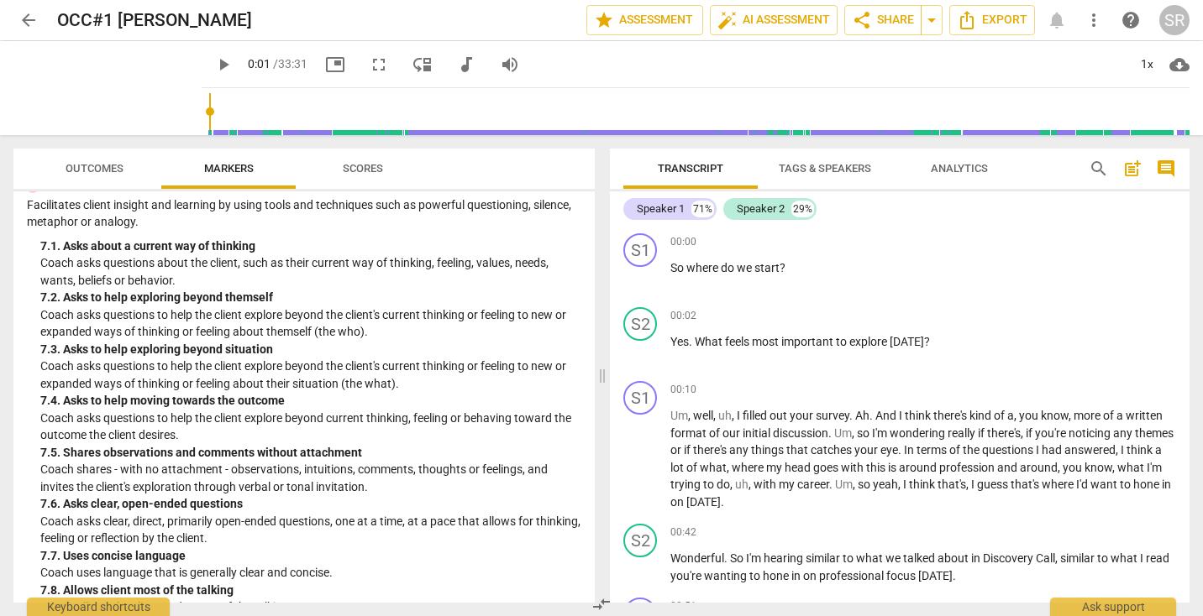
click at [152, 307] on div "7. 2. Asks to help exploring beyond themself" at bounding box center [310, 298] width 541 height 18
click at [166, 333] on p "Coach asks questions to help the client explore beyond the client's current thi…" at bounding box center [310, 324] width 541 height 34
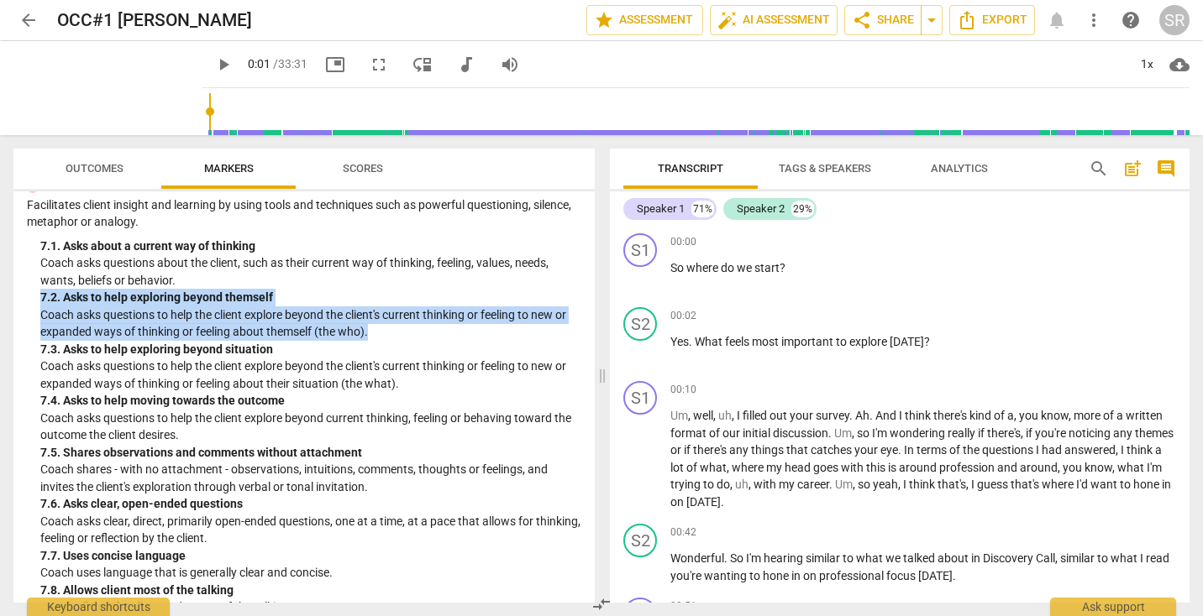
drag, startPoint x: 371, startPoint y: 351, endPoint x: 41, endPoint y: 315, distance: 332.0
click at [38, 314] on div "7. Evokes Awareness Facilitates client insight and learning by using tools and …" at bounding box center [304, 398] width 554 height 438
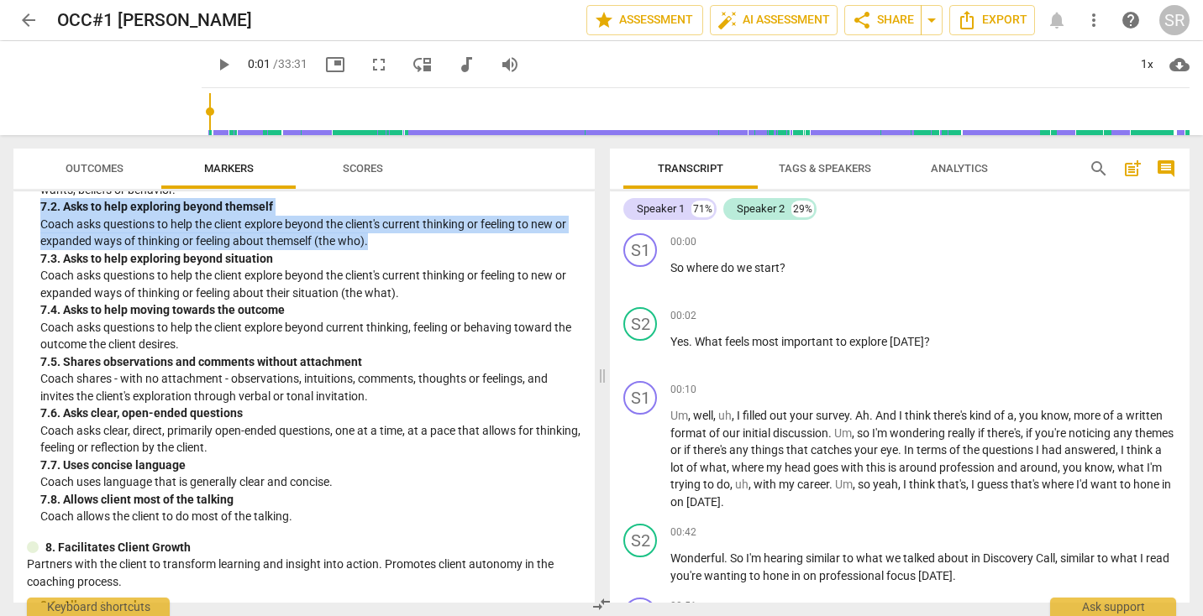
scroll to position [1489, 0]
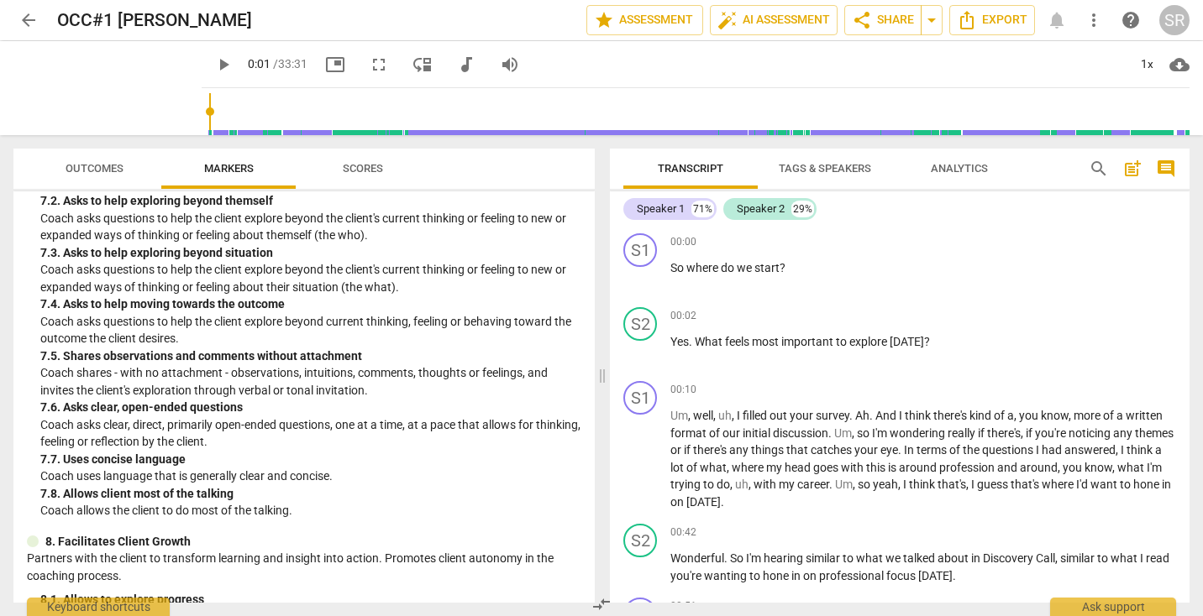
click at [181, 291] on p "Coach asks questions to help the client explore beyond the client's current thi…" at bounding box center [310, 278] width 541 height 34
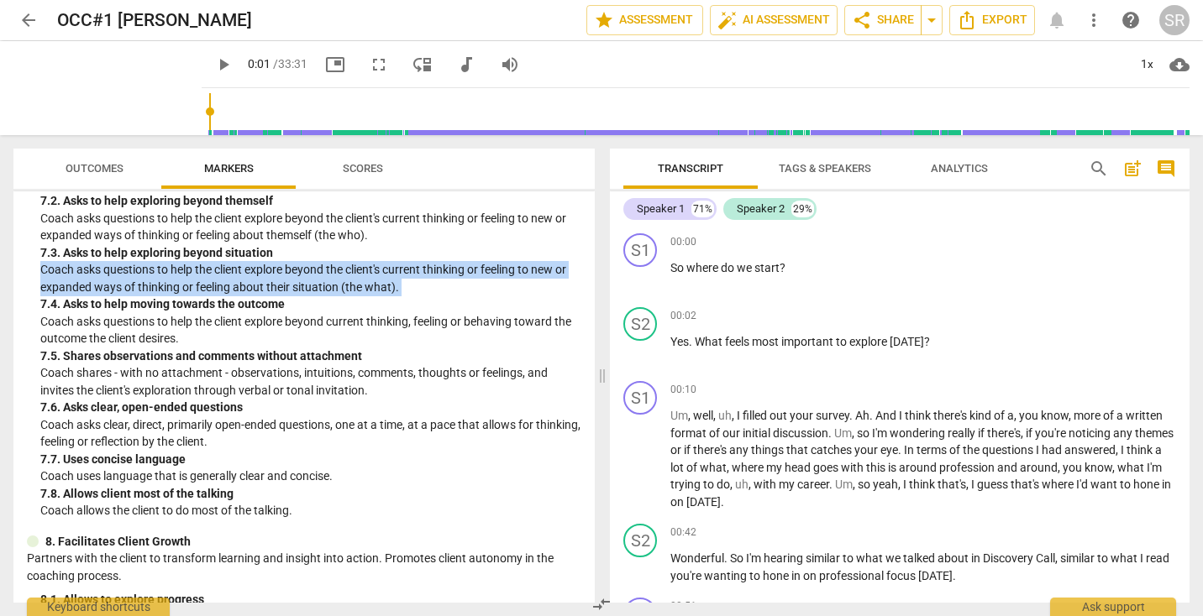
click at [181, 291] on p "Coach asks questions to help the client explore beyond the client's current thi…" at bounding box center [310, 278] width 541 height 34
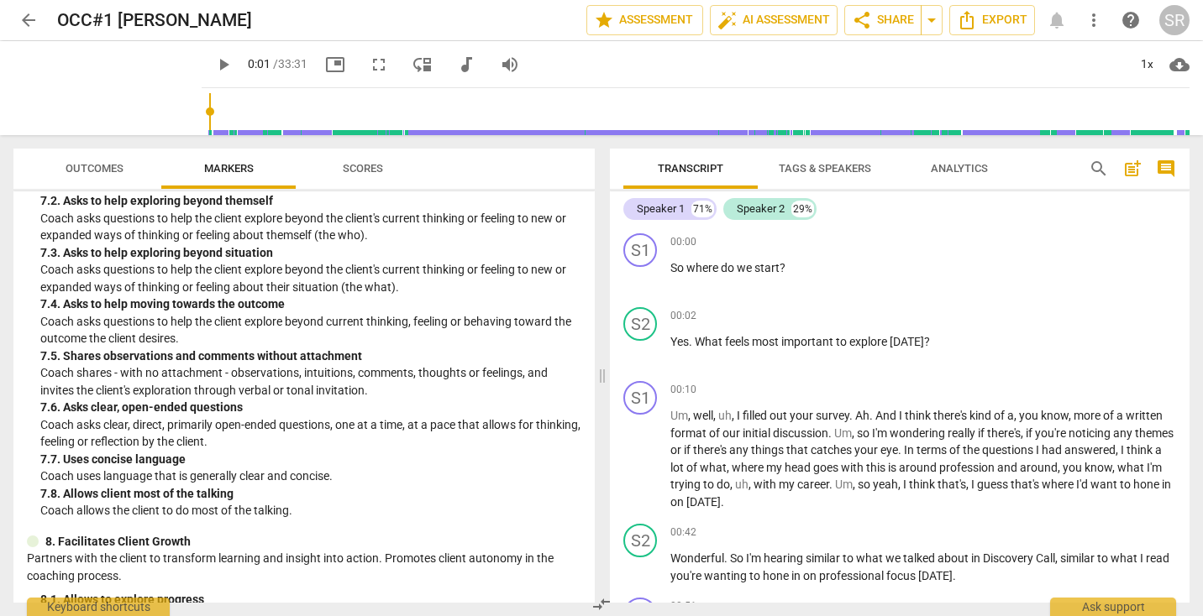
click at [160, 348] on p "Coach asks questions to help the client explore beyond current thinking, feelin…" at bounding box center [310, 330] width 541 height 34
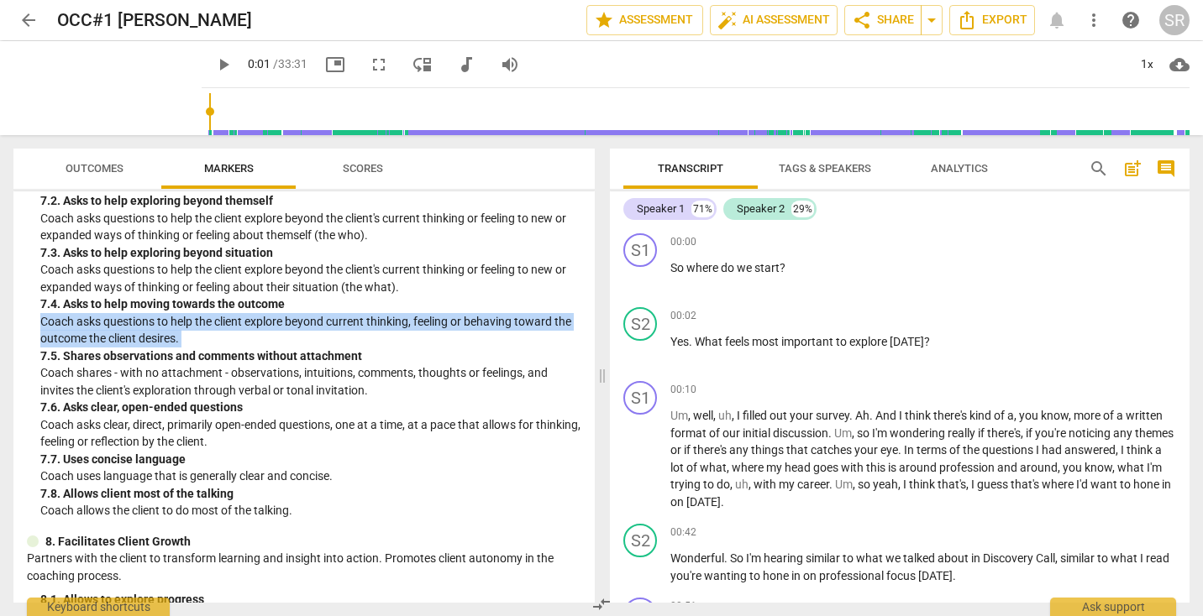
click at [160, 348] on p "Coach asks questions to help the client explore beyond current thinking, feelin…" at bounding box center [310, 330] width 541 height 34
click at [186, 348] on p "Coach asks questions to help the client explore beyond current thinking, feelin…" at bounding box center [310, 330] width 541 height 34
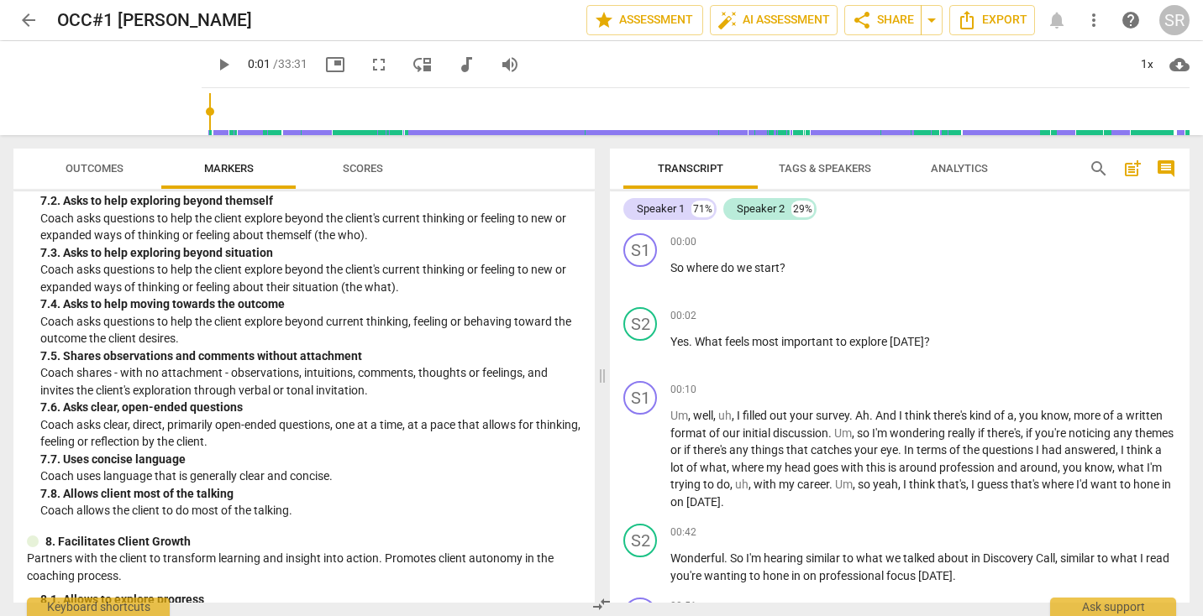
click at [183, 365] on div "7. 5. Shares observations and comments without attachment" at bounding box center [310, 357] width 541 height 18
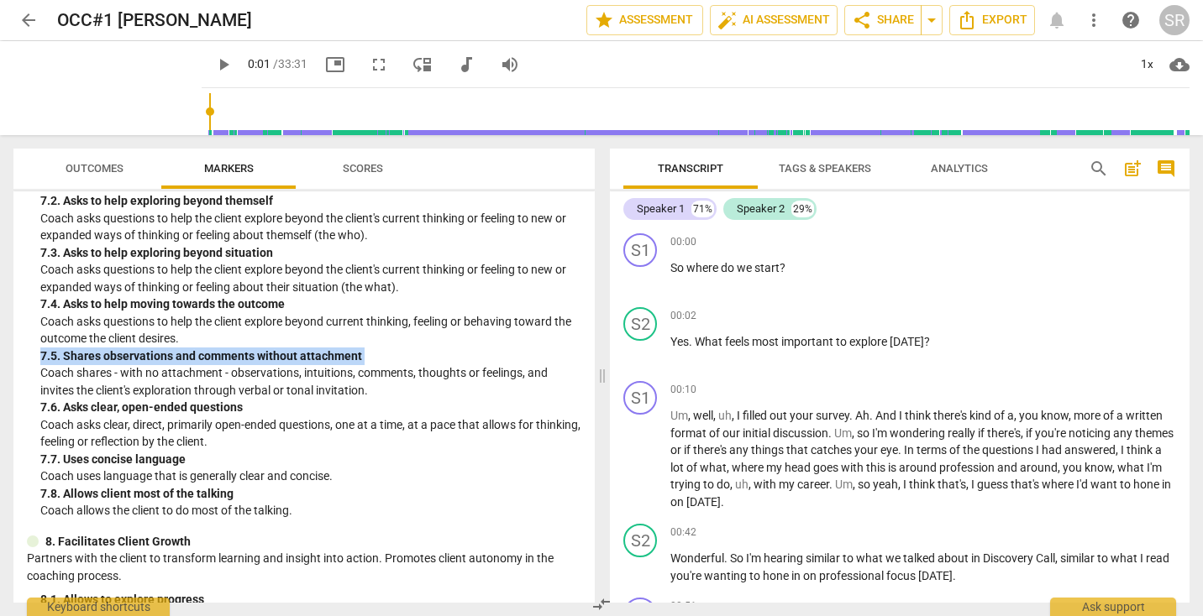
click at [183, 365] on div "7. 5. Shares observations and comments without attachment" at bounding box center [310, 357] width 541 height 18
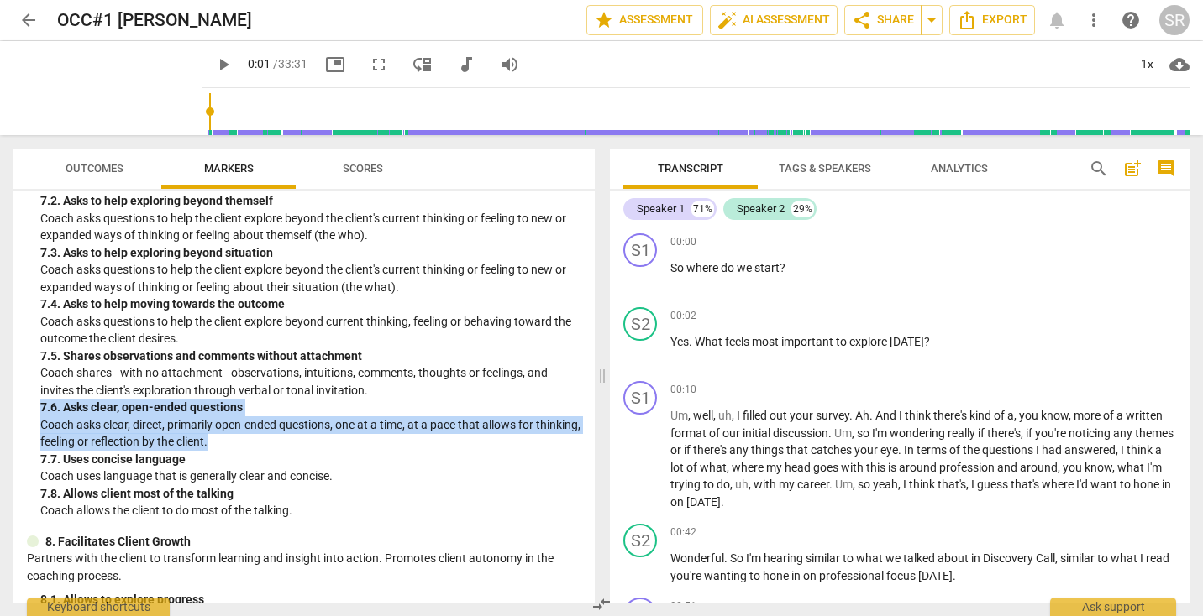
drag, startPoint x: 266, startPoint y: 461, endPoint x: 33, endPoint y: 425, distance: 236.3
click at [33, 425] on div "7. Evokes Awareness Facilitates client insight and learning by using tools and …" at bounding box center [304, 301] width 554 height 438
click at [262, 417] on div "7. 6. Asks clear, open-ended questions" at bounding box center [310, 408] width 541 height 18
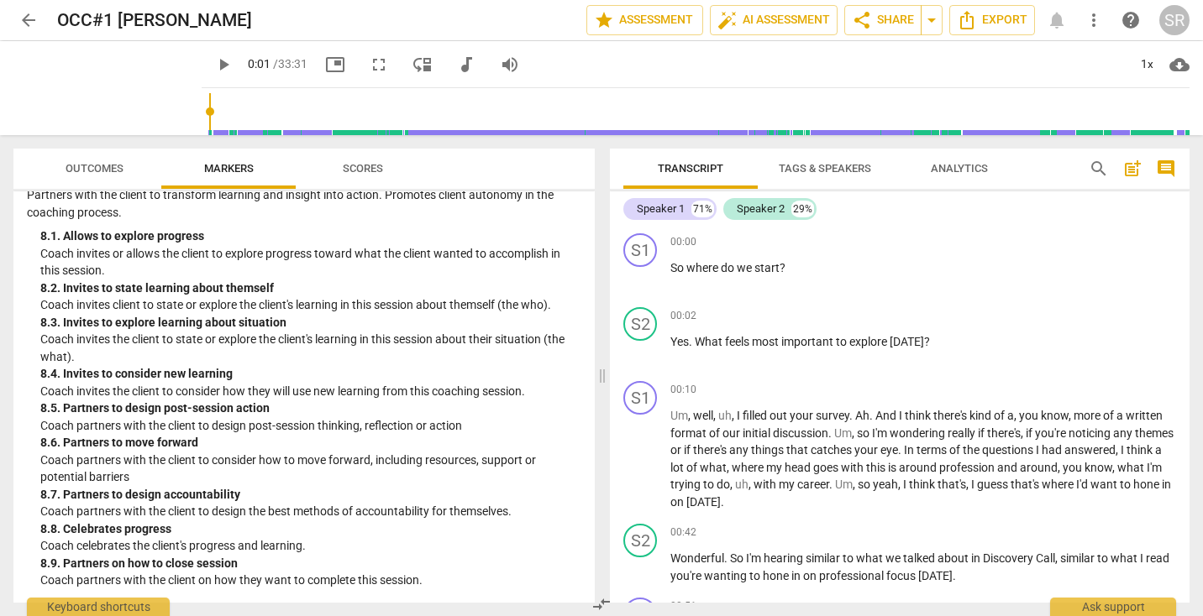
scroll to position [1870, 0]
click at [104, 170] on span "Outcomes" at bounding box center [95, 168] width 58 height 13
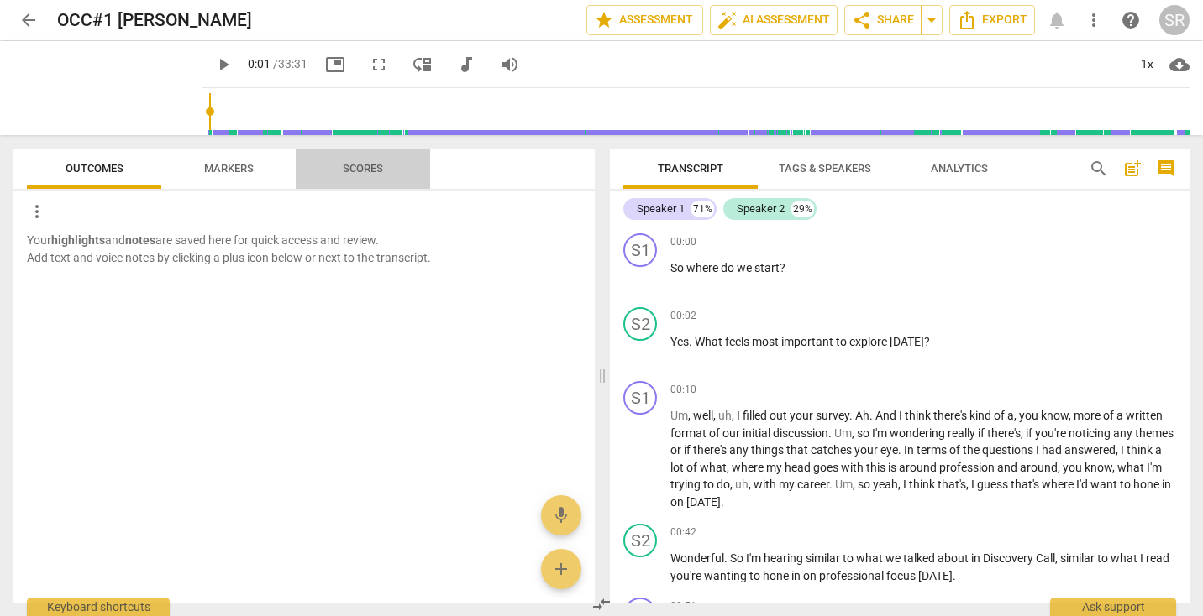
click at [349, 167] on span "Scores" at bounding box center [363, 168] width 40 height 13
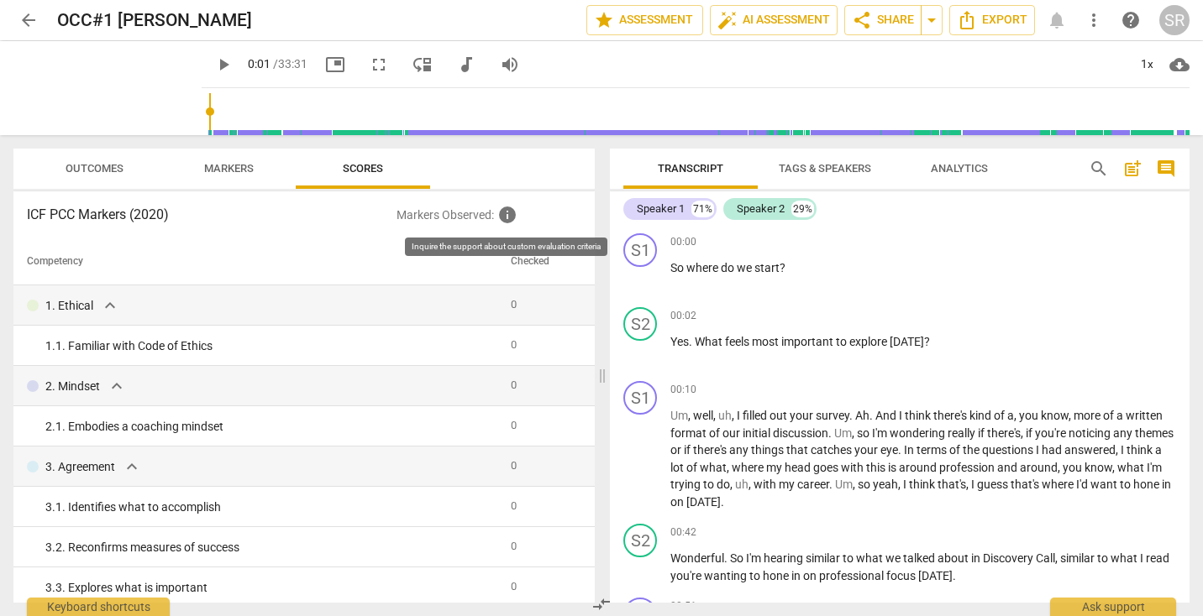
click at [510, 211] on span "info" at bounding box center [507, 215] width 20 height 20
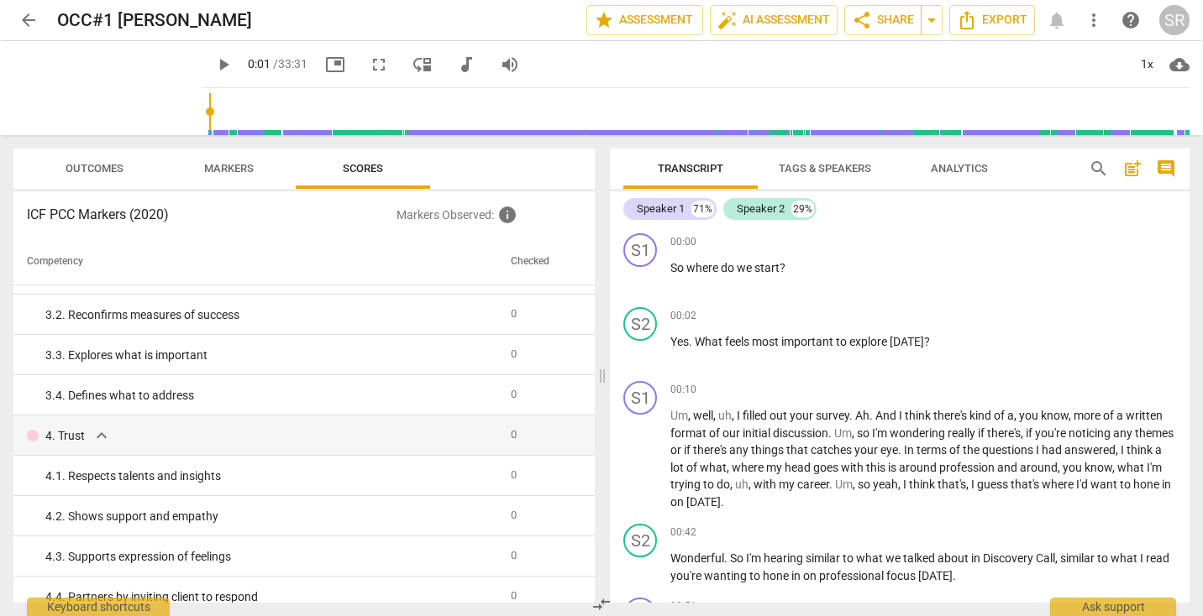
scroll to position [0, 0]
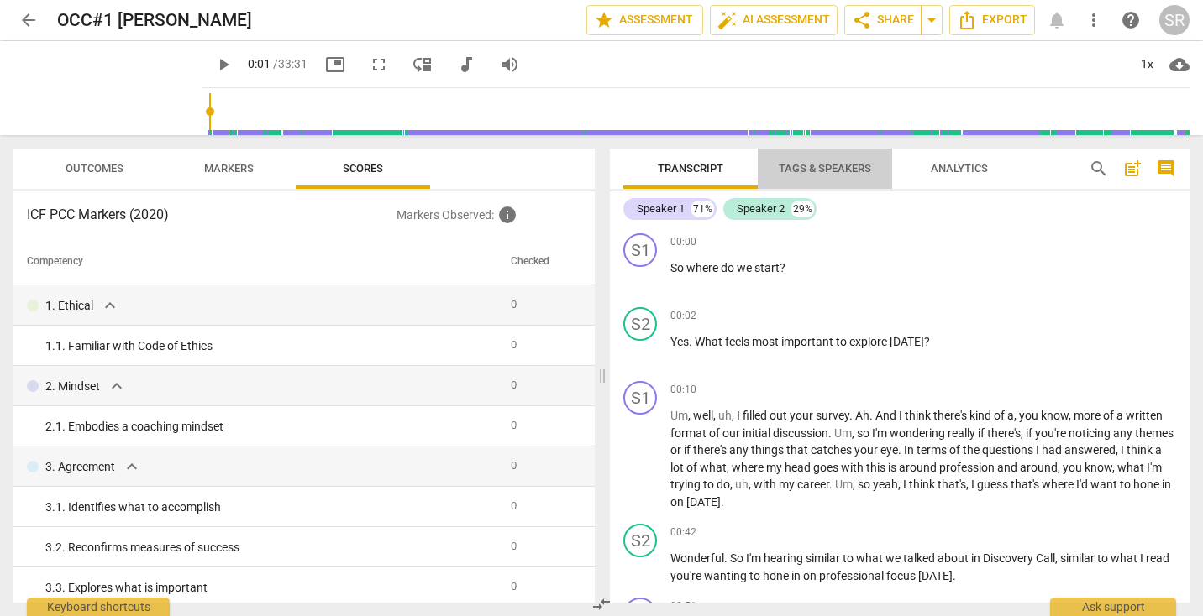
click at [808, 166] on span "Tags & Speakers" at bounding box center [825, 168] width 92 height 13
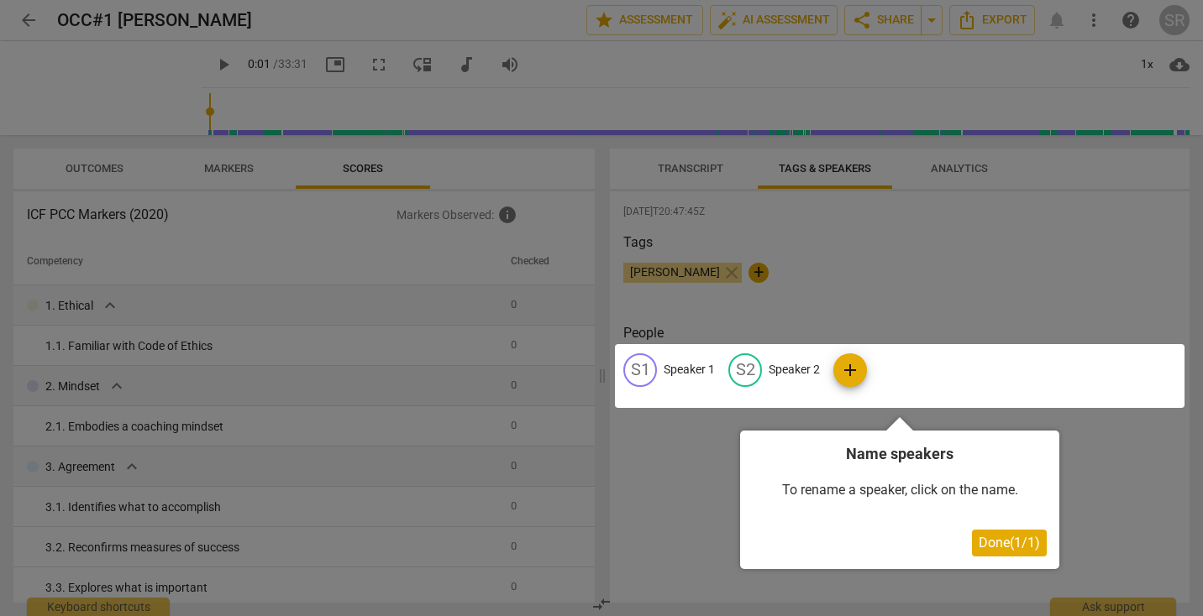
click at [983, 545] on span "Done ( 1 / 1 )" at bounding box center [1008, 543] width 61 height 16
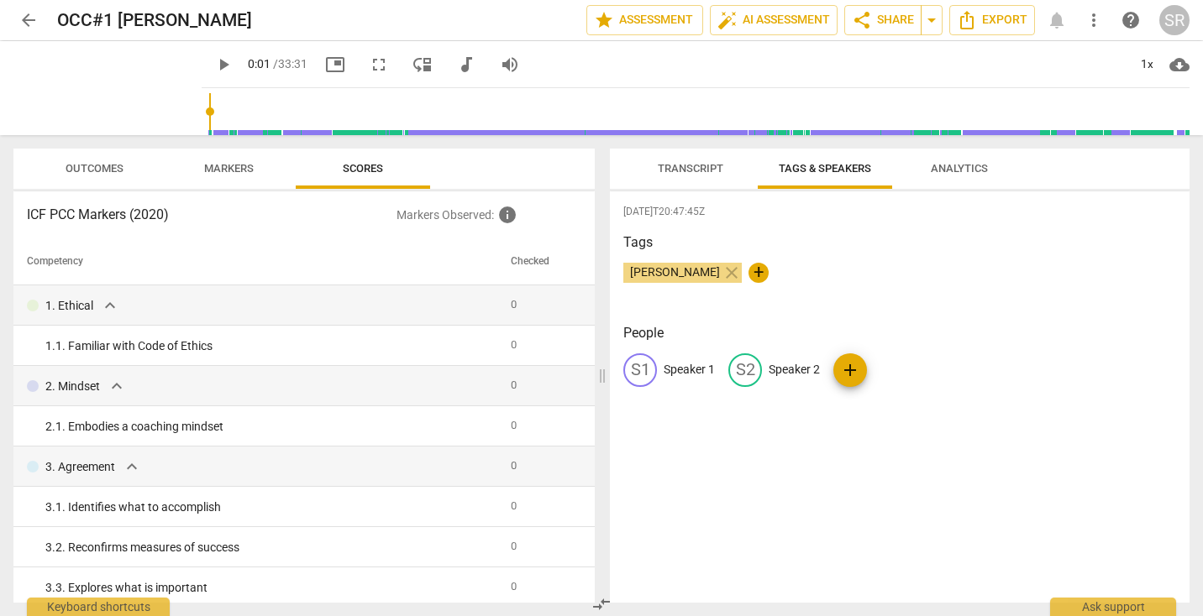
click at [947, 162] on span "Analytics" at bounding box center [959, 168] width 57 height 13
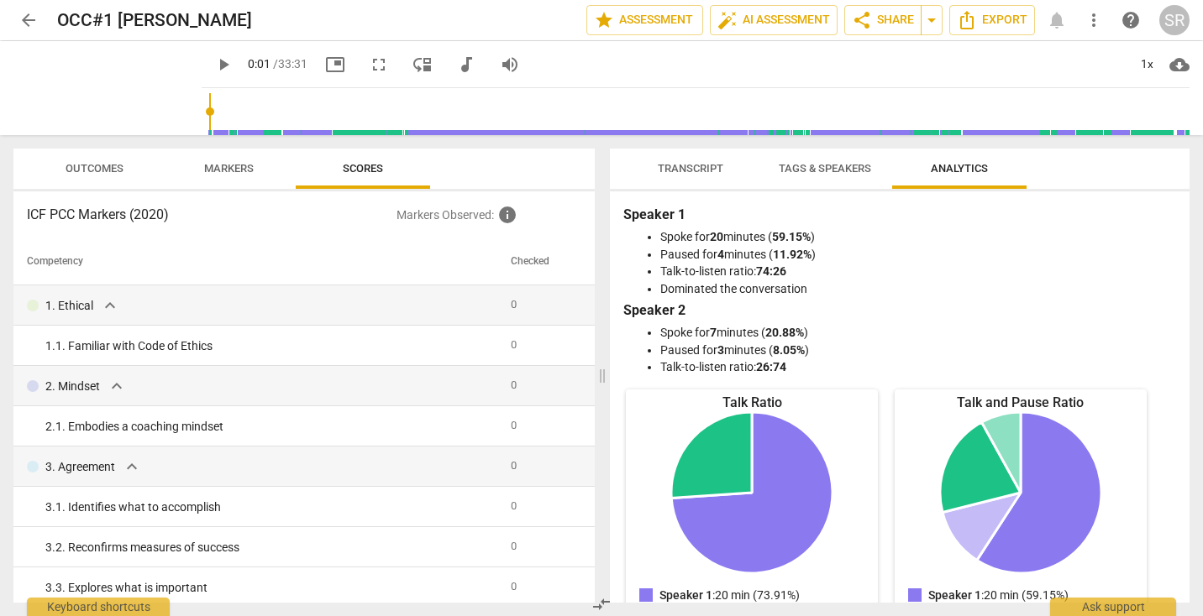
click at [1093, 24] on span "more_vert" at bounding box center [1093, 20] width 20 height 20
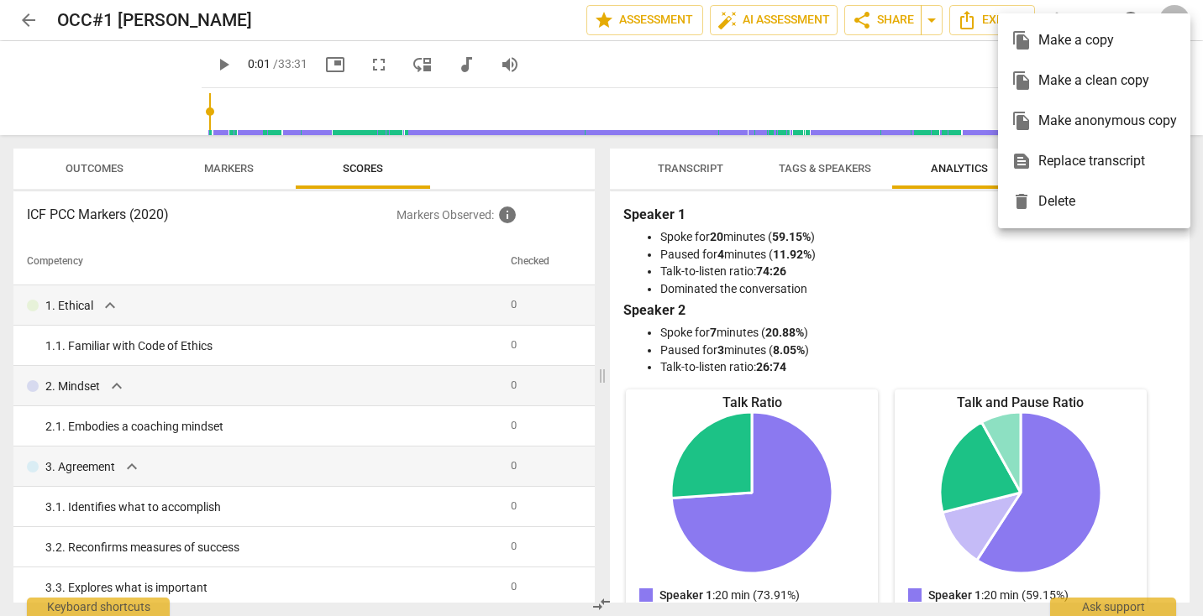
click at [903, 85] on div at bounding box center [601, 308] width 1203 height 616
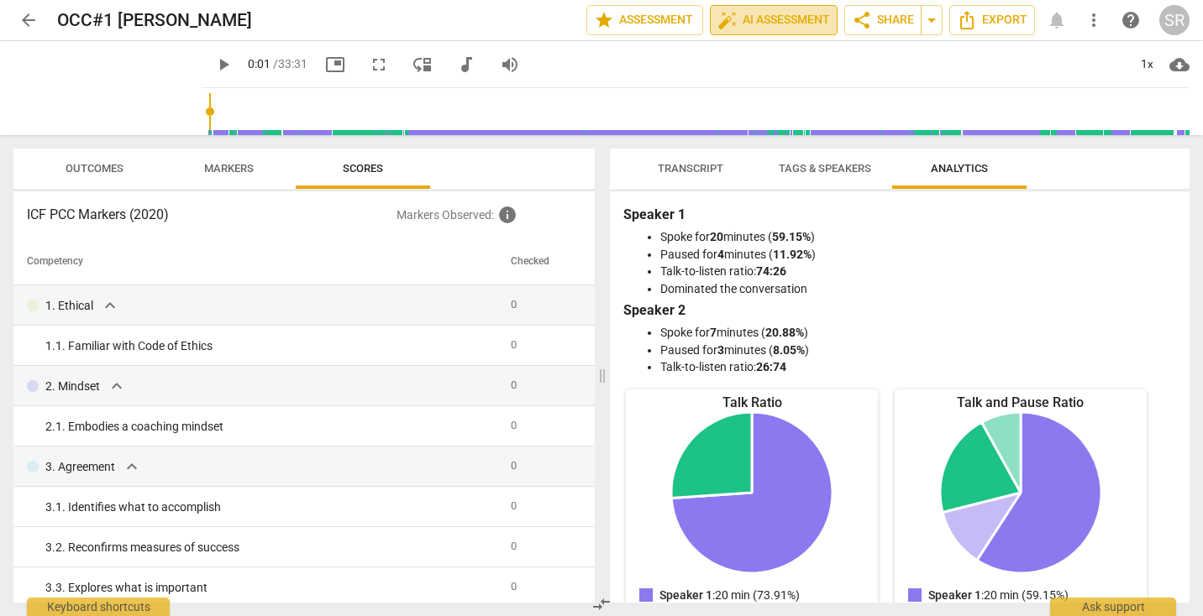
click at [787, 22] on span "auto_fix_high AI Assessment" at bounding box center [773, 20] width 113 height 20
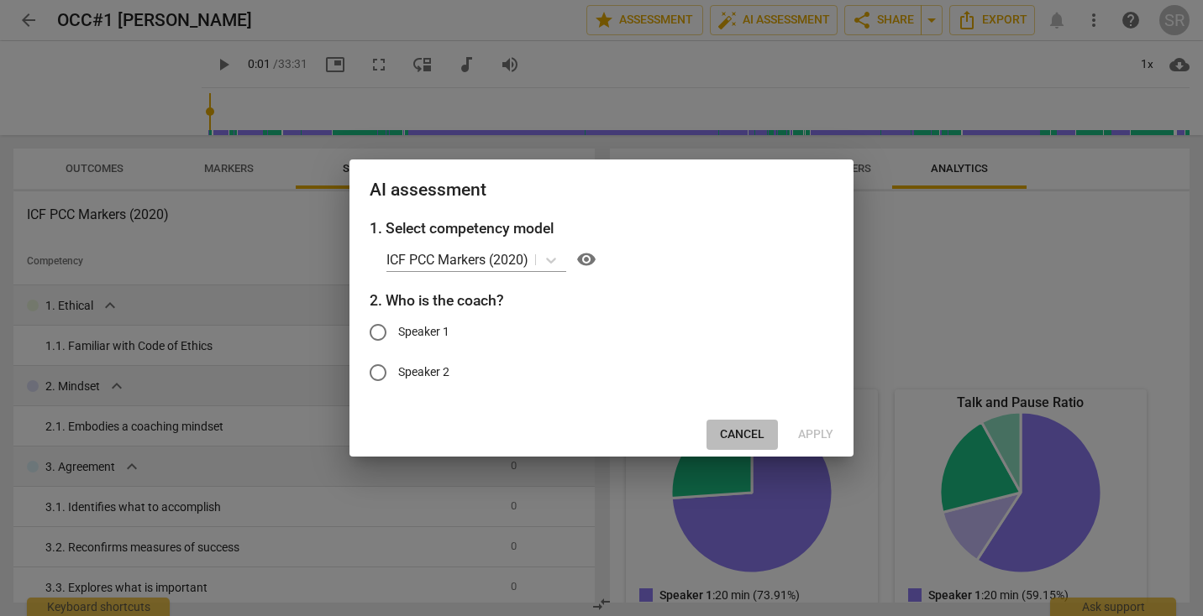
click at [742, 429] on span "Cancel" at bounding box center [742, 435] width 45 height 17
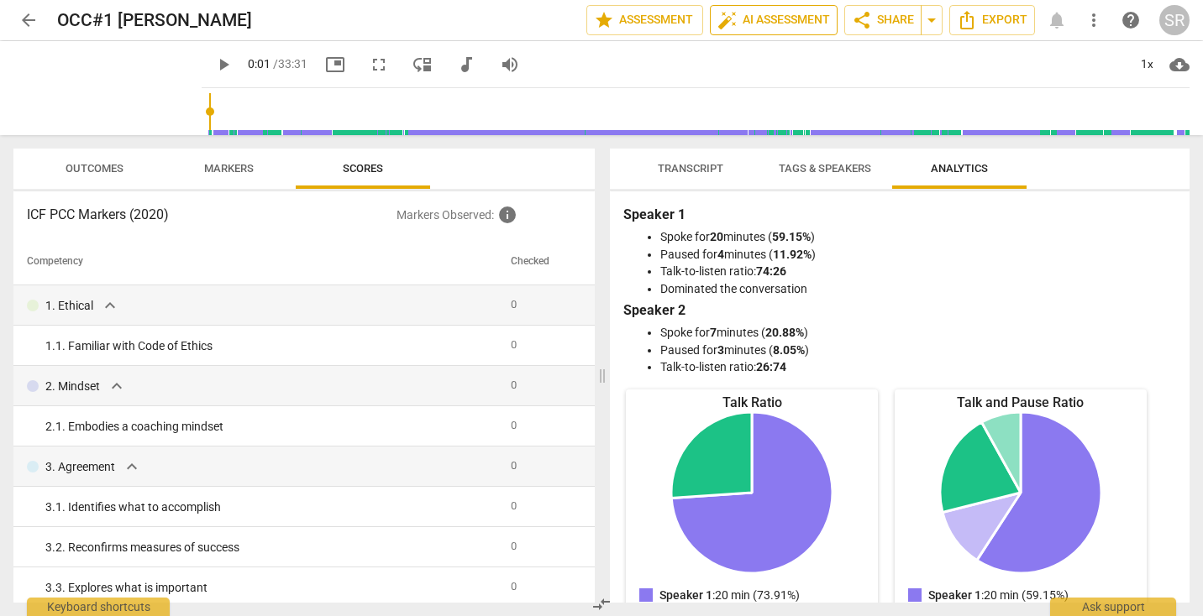
click at [788, 25] on span "auto_fix_high AI Assessment" at bounding box center [773, 20] width 113 height 20
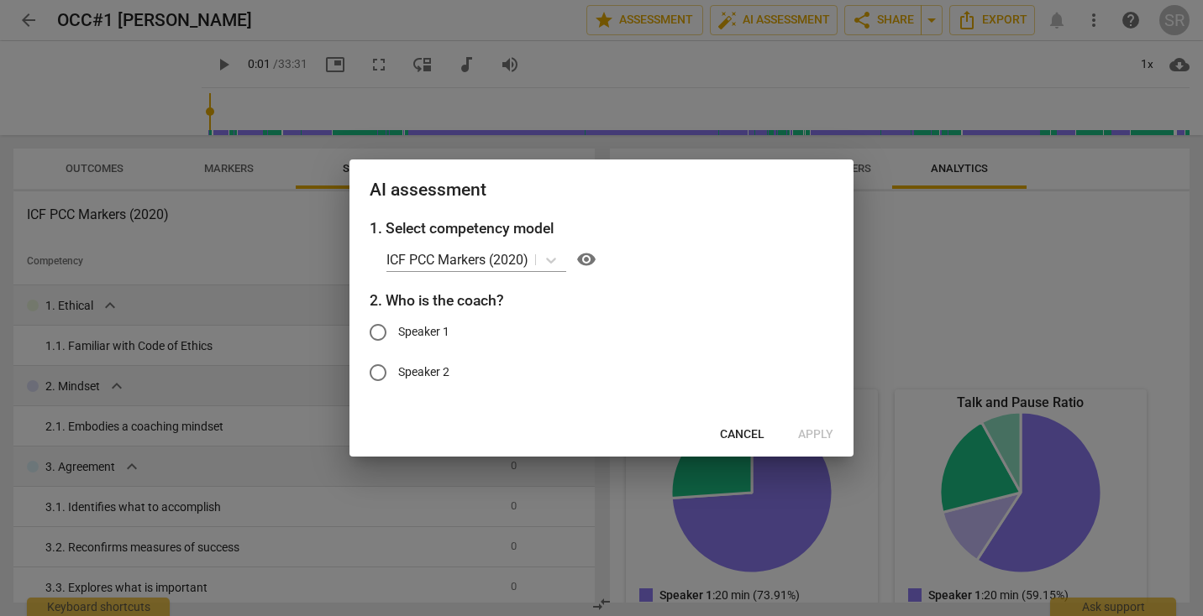
click at [379, 377] on input "Speaker 2" at bounding box center [378, 373] width 40 height 40
radio input "true"
click at [805, 436] on span "Apply" at bounding box center [815, 435] width 35 height 17
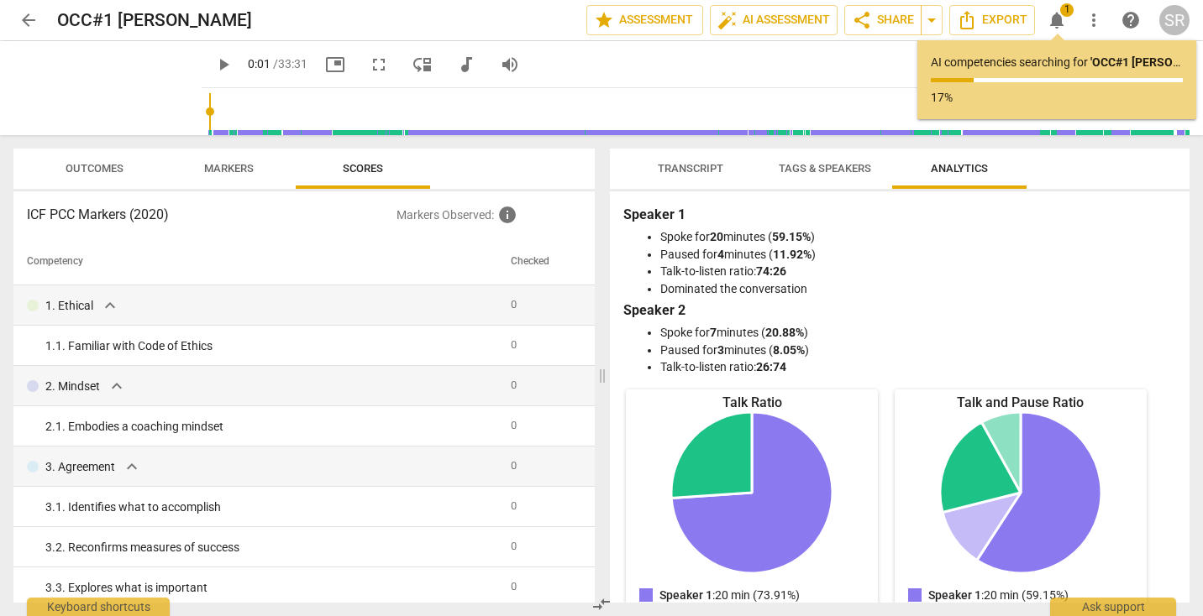
type input "2"
